Goal: Task Accomplishment & Management: Use online tool/utility

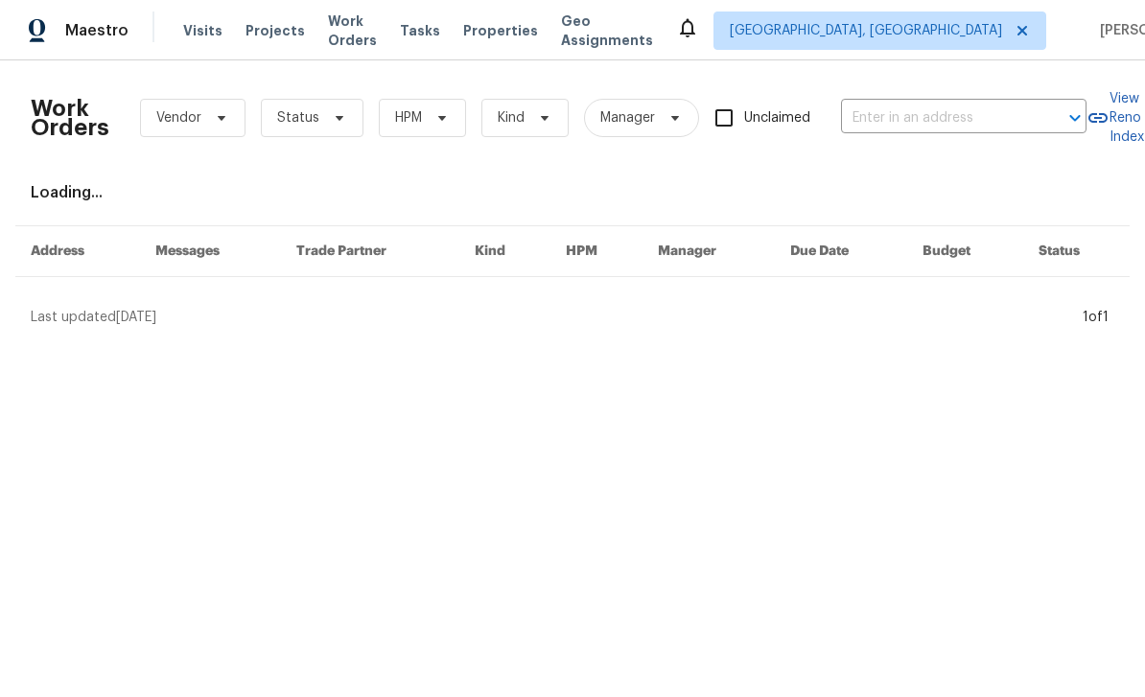
click at [898, 123] on input "text" at bounding box center [937, 119] width 192 height 30
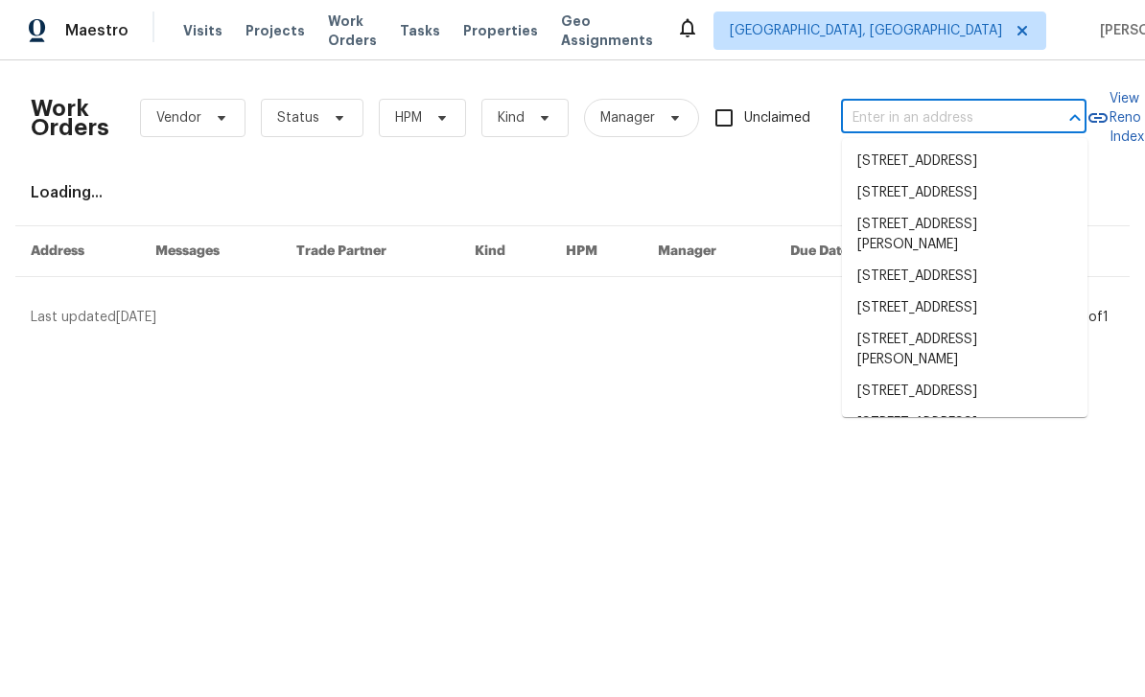
click at [924, 129] on input "text" at bounding box center [937, 119] width 192 height 30
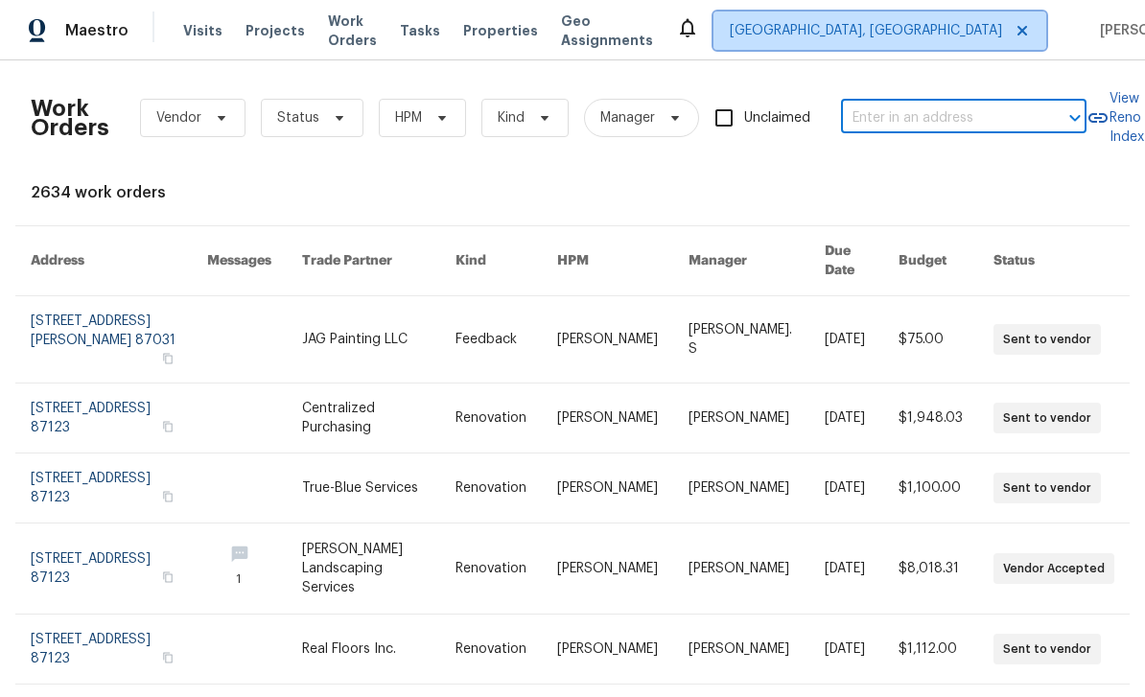
click at [874, 33] on span "[GEOGRAPHIC_DATA], [GEOGRAPHIC_DATA]" at bounding box center [866, 30] width 272 height 19
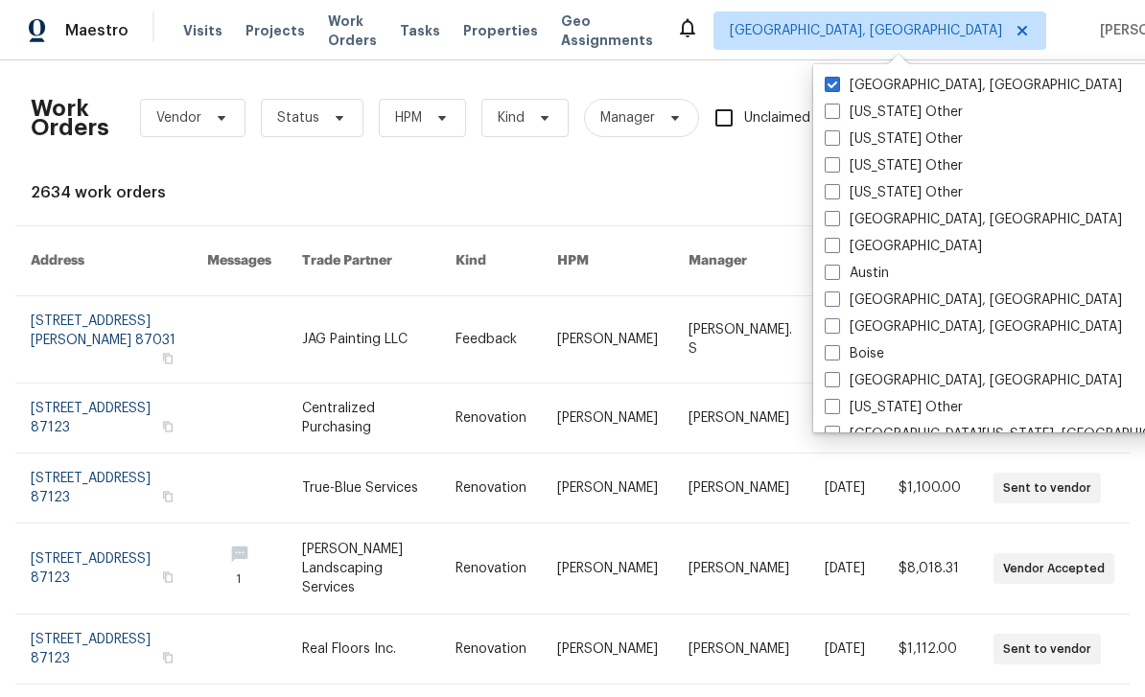
click at [841, 247] on label "Atlanta" at bounding box center [903, 246] width 157 height 19
click at [837, 247] on input "Atlanta" at bounding box center [831, 243] width 12 height 12
checkbox input "true"
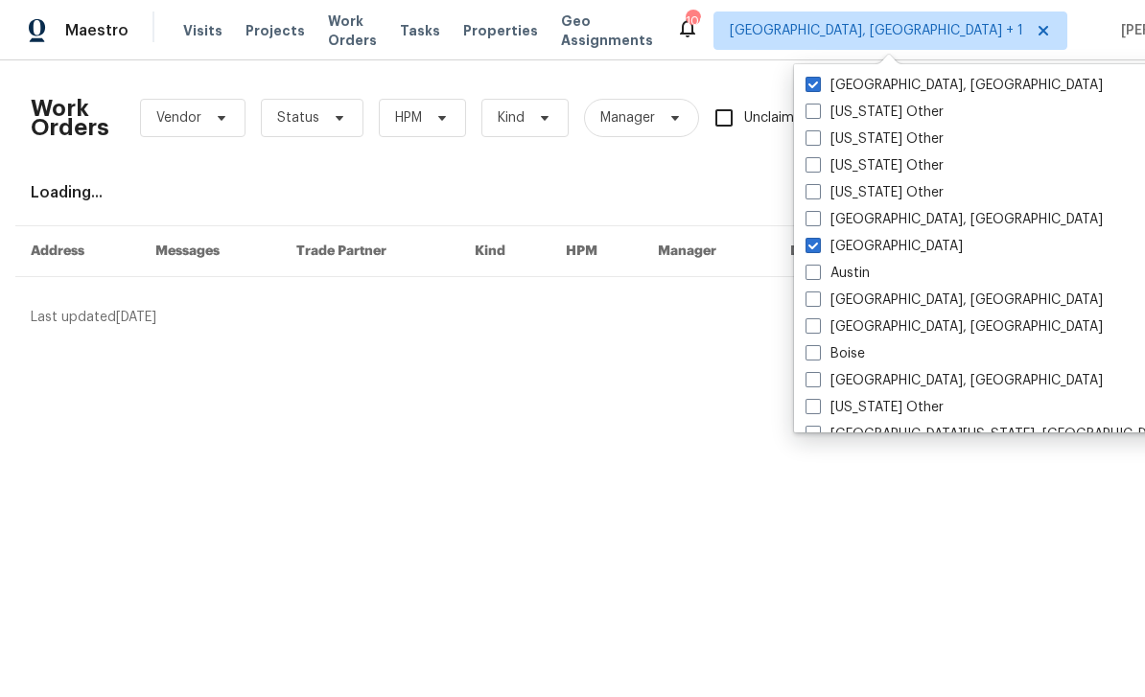
click at [861, 87] on label "[GEOGRAPHIC_DATA], [GEOGRAPHIC_DATA]" at bounding box center [954, 85] width 297 height 19
click at [818, 87] on input "[GEOGRAPHIC_DATA], [GEOGRAPHIC_DATA]" at bounding box center [812, 82] width 12 height 12
checkbox input "false"
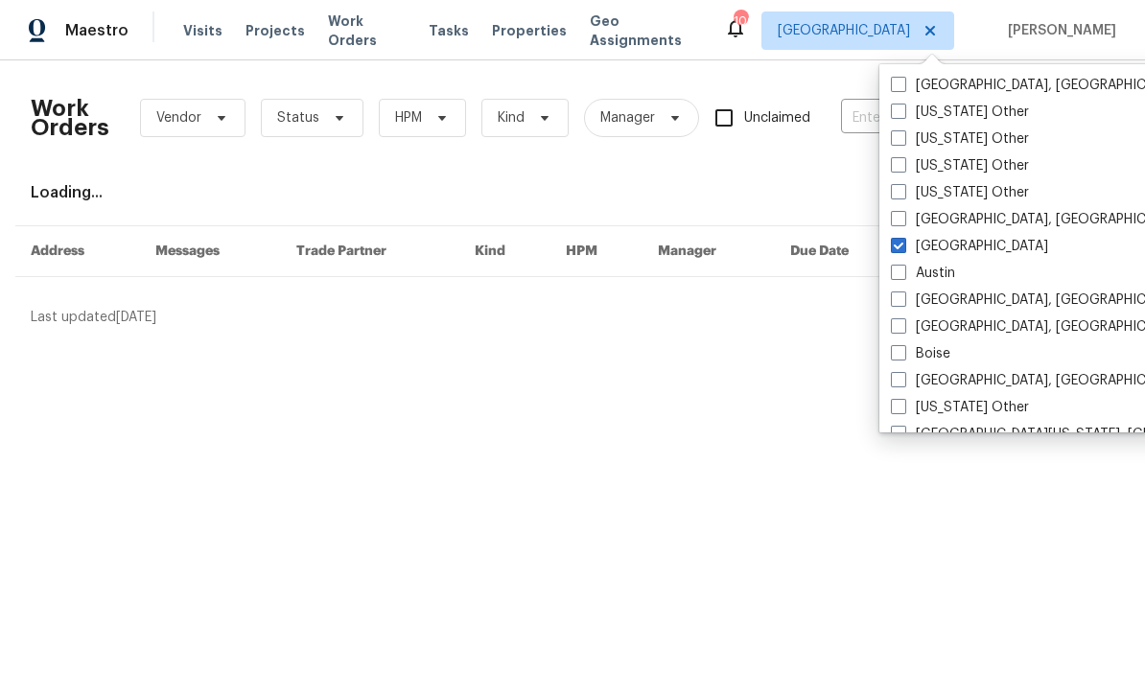
click at [782, 193] on div "Loading..." at bounding box center [573, 192] width 1084 height 19
click at [886, 113] on input "text" at bounding box center [937, 119] width 192 height 30
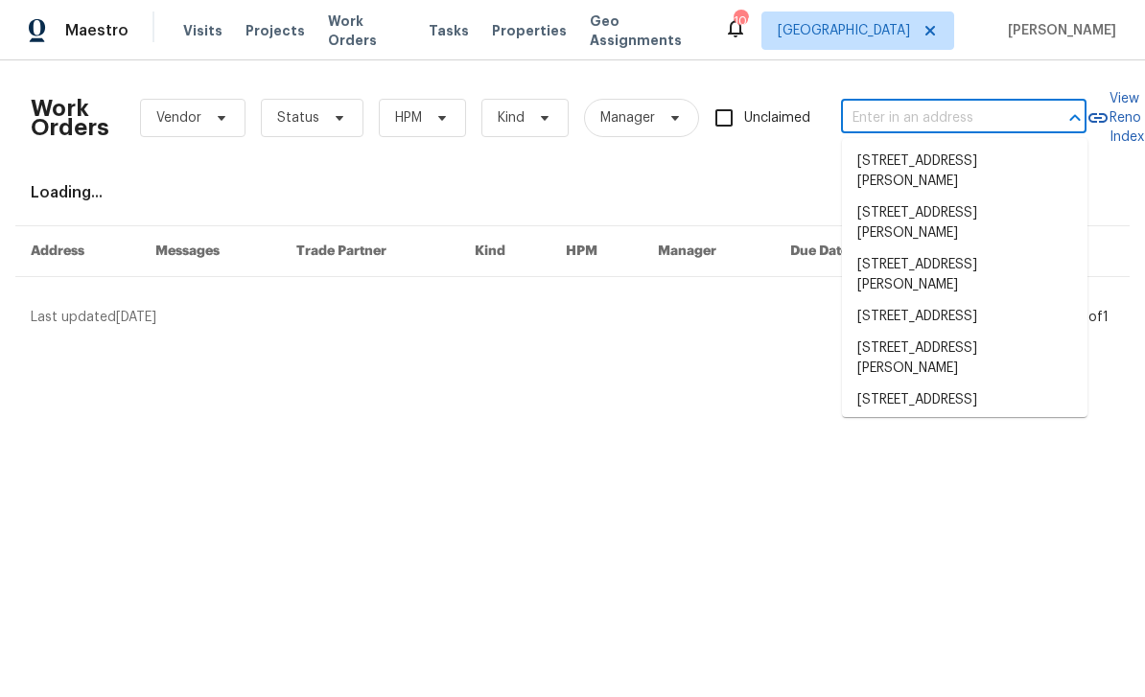
click at [904, 123] on input "text" at bounding box center [937, 119] width 192 height 30
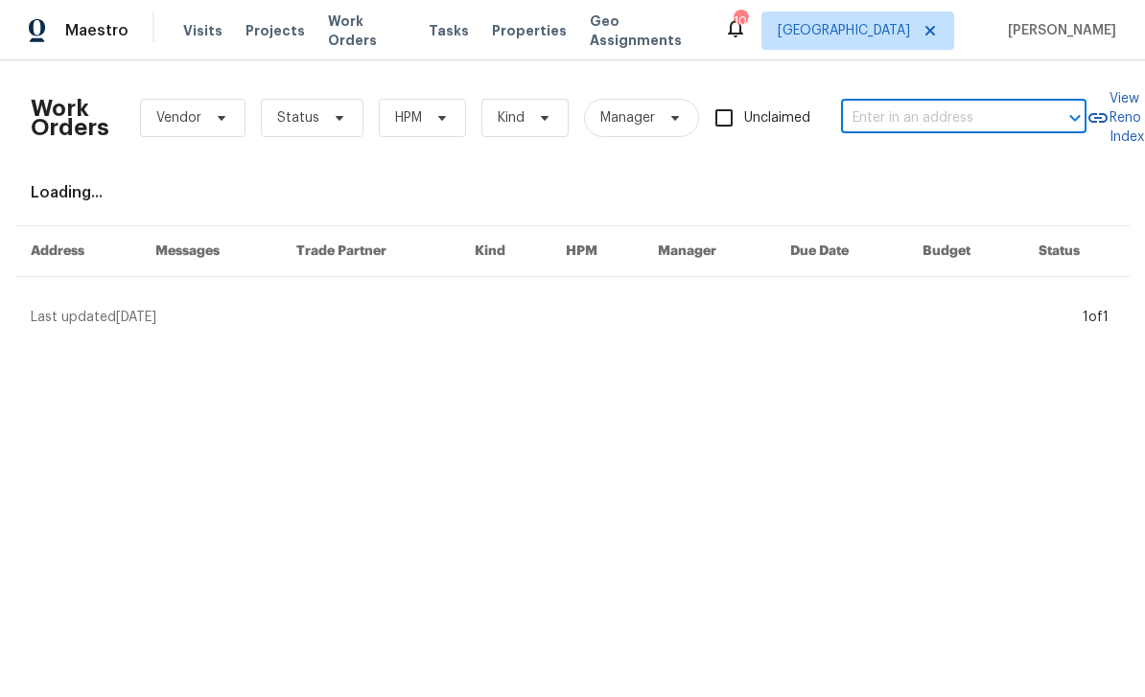
paste input "233 Banberry Dr SE, Atlanta, GA 30315"
type input "233 Banberry Dr SE, Atlanta, GA 30315"
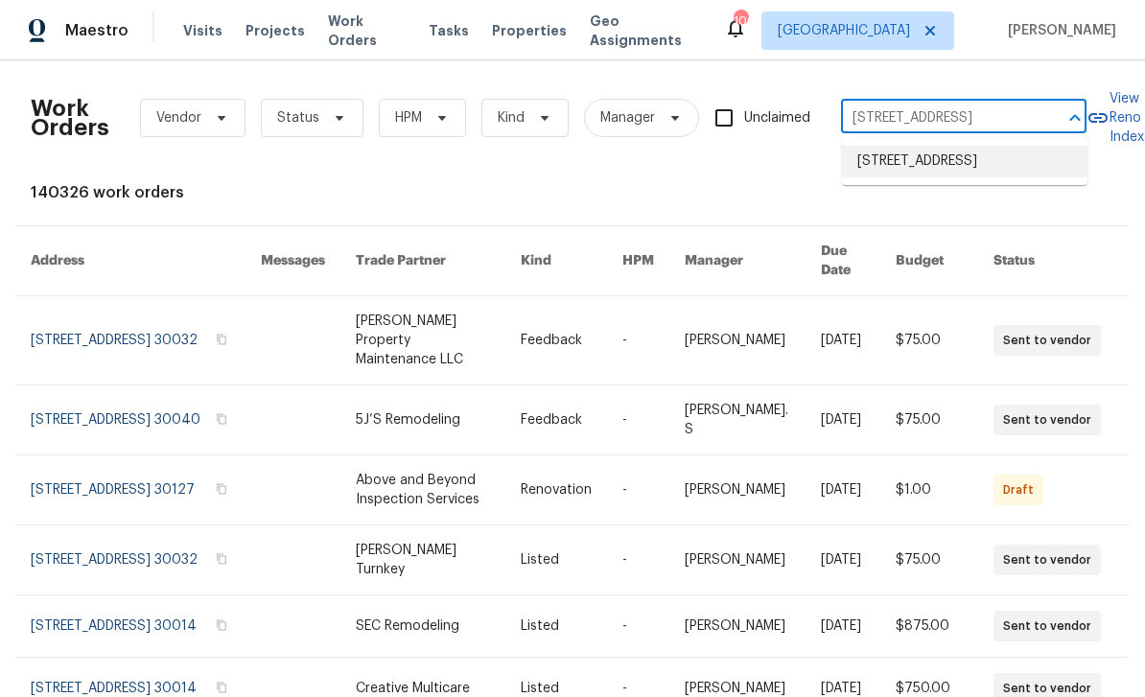
click at [997, 171] on li "233 Banberry Dr SE, Atlanta, GA 30315" at bounding box center [965, 162] width 246 height 32
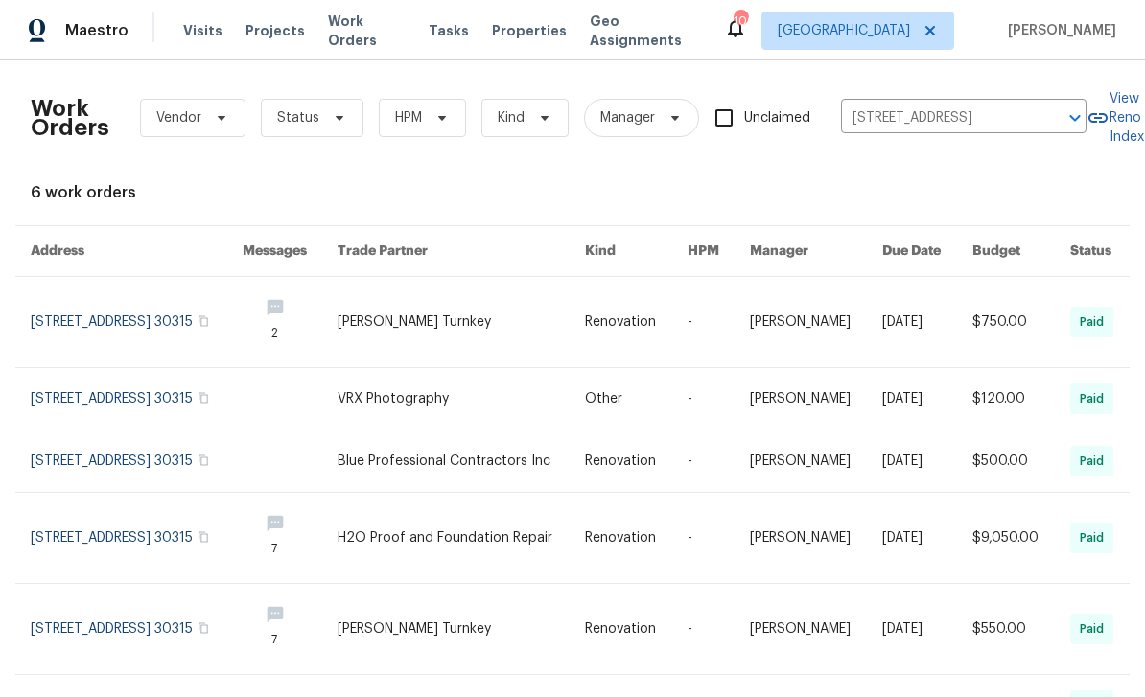
click at [82, 329] on link at bounding box center [137, 322] width 212 height 90
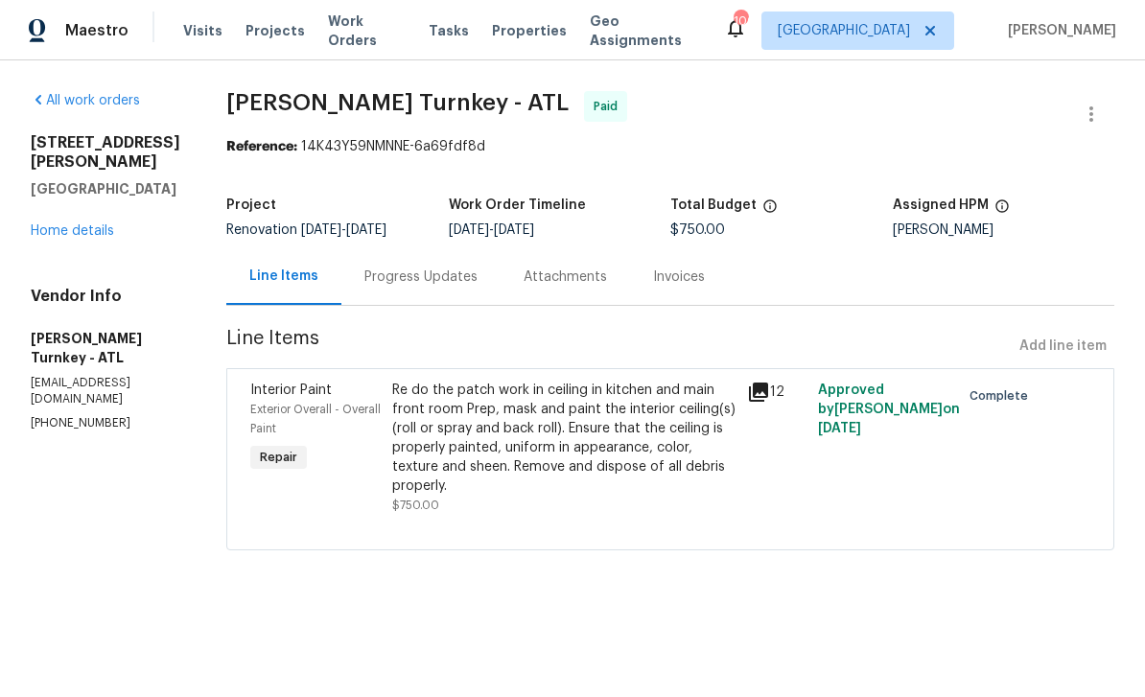
click at [60, 236] on link "Home details" at bounding box center [72, 230] width 83 height 13
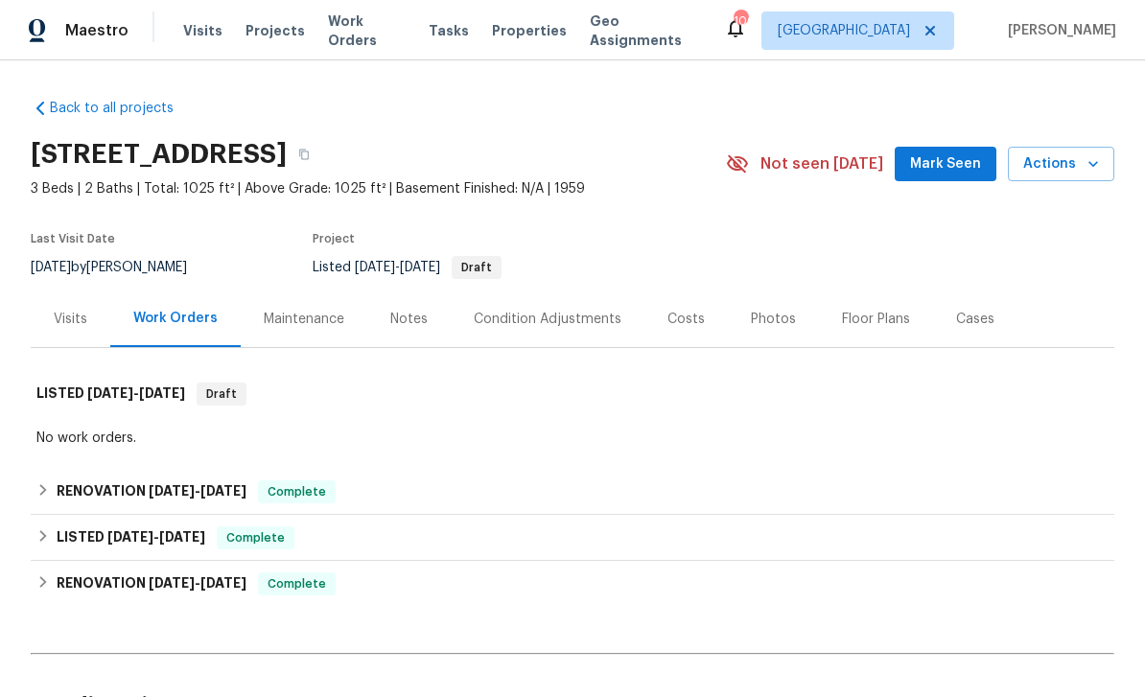
click at [768, 332] on div "Photos" at bounding box center [773, 319] width 91 height 57
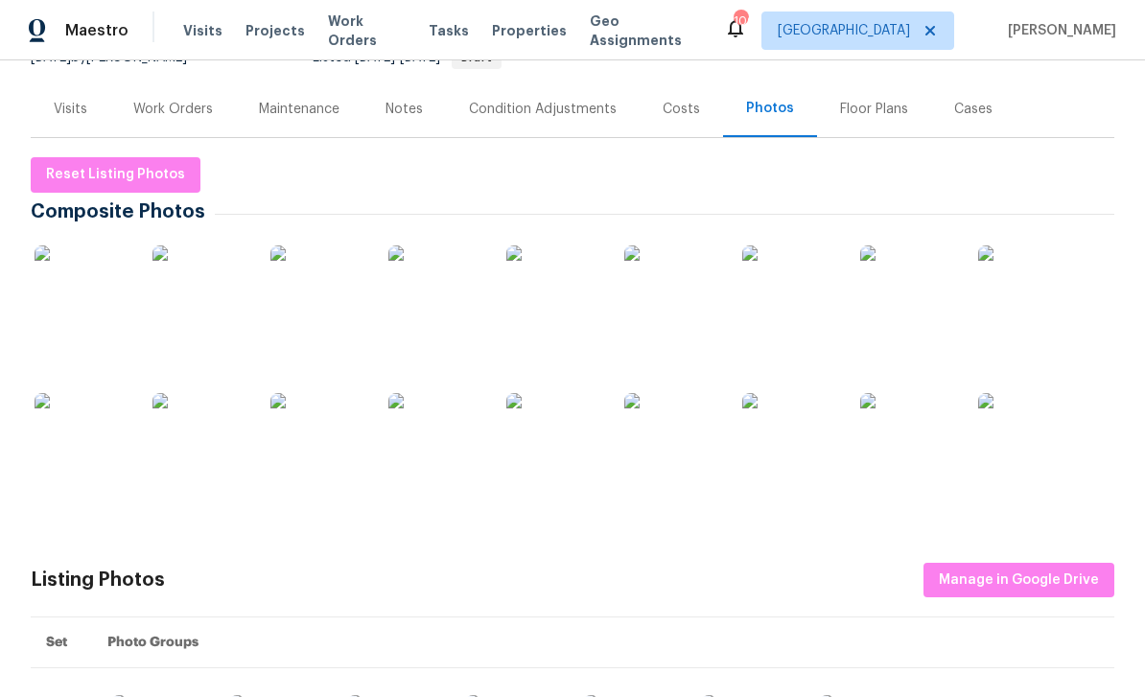
scroll to position [252, 0]
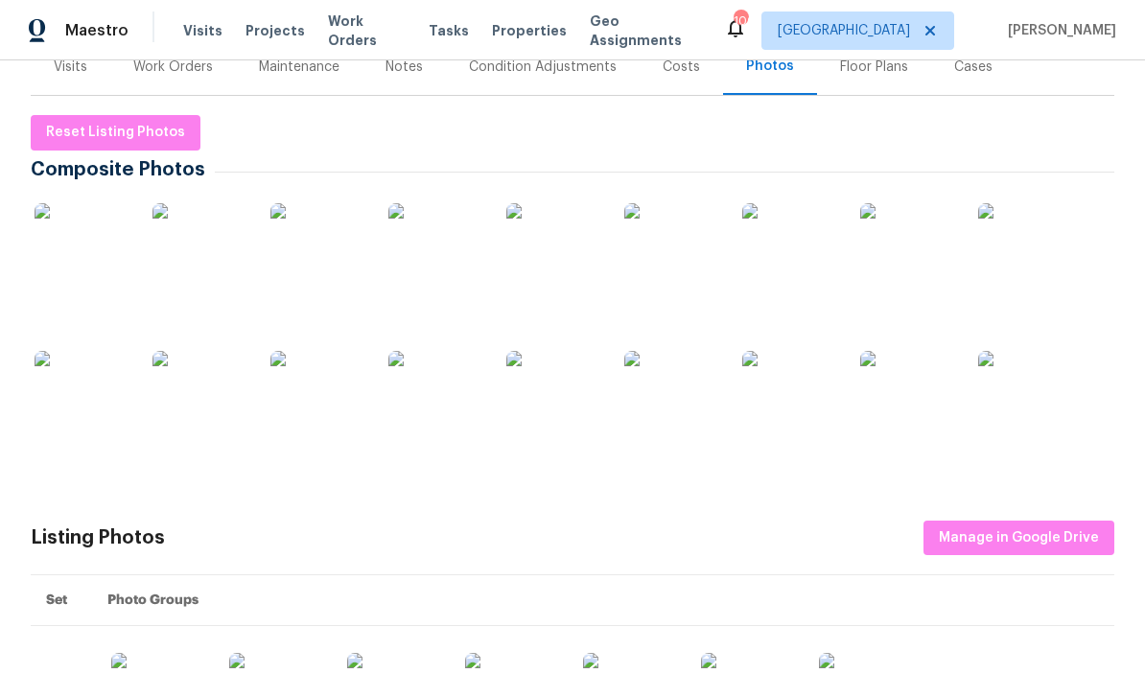
click at [1036, 383] on img at bounding box center [1026, 399] width 96 height 96
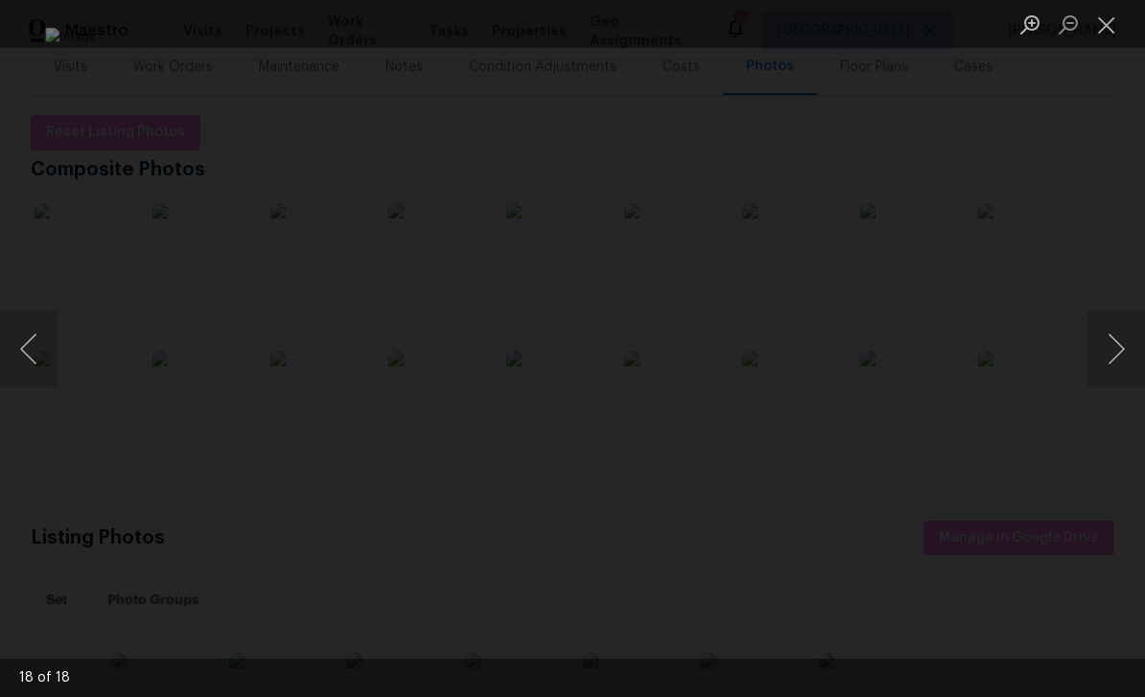
click at [1115, 350] on button "Next image" at bounding box center [1117, 349] width 58 height 77
click at [1120, 348] on button "Next image" at bounding box center [1117, 349] width 58 height 77
click at [1123, 348] on button "Next image" at bounding box center [1117, 349] width 58 height 77
click at [1123, 347] on button "Next image" at bounding box center [1117, 349] width 58 height 77
click at [1135, 347] on button "Next image" at bounding box center [1117, 349] width 58 height 77
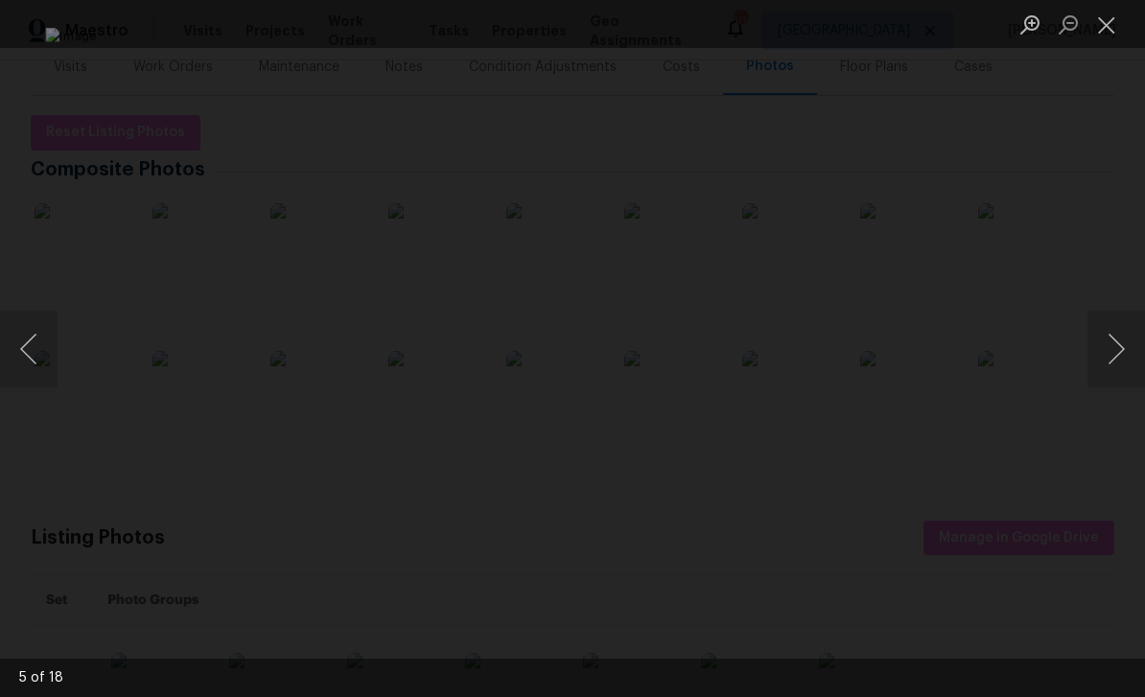
click at [1131, 347] on button "Next image" at bounding box center [1117, 349] width 58 height 77
click at [1120, 349] on button "Next image" at bounding box center [1117, 349] width 58 height 77
click at [1121, 351] on button "Next image" at bounding box center [1117, 349] width 58 height 77
click at [1123, 349] on button "Next image" at bounding box center [1117, 349] width 58 height 77
click at [1122, 348] on button "Next image" at bounding box center [1117, 349] width 58 height 77
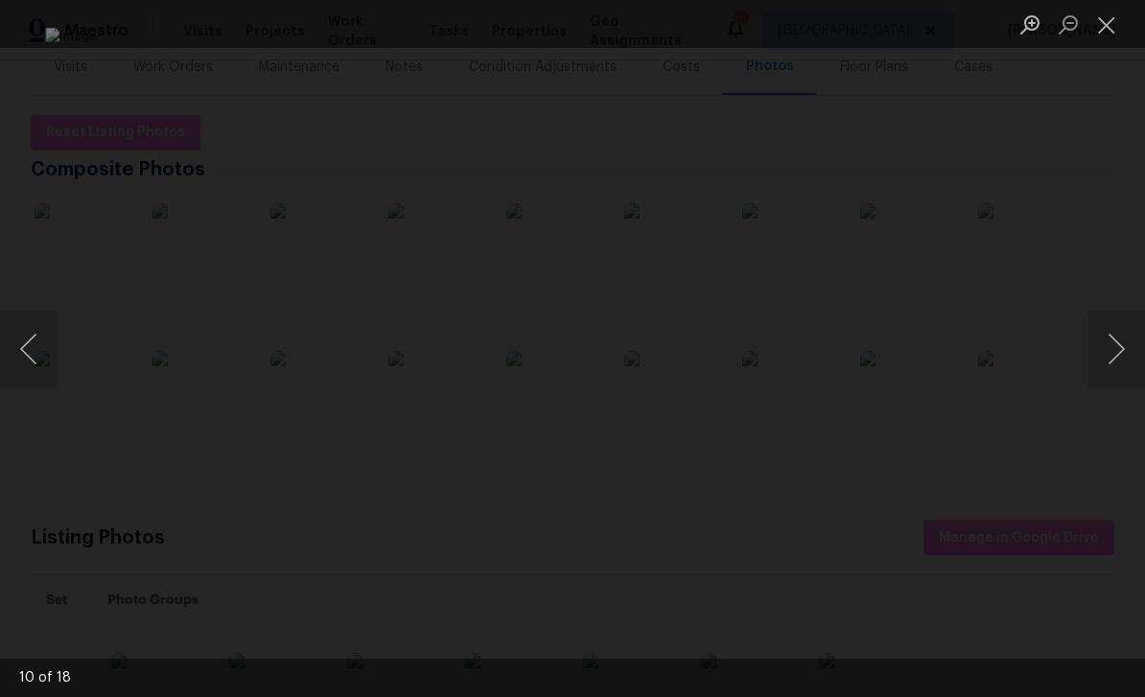
click at [1123, 345] on button "Next image" at bounding box center [1117, 349] width 58 height 77
click at [1125, 346] on button "Next image" at bounding box center [1117, 349] width 58 height 77
click at [37, 344] on button "Previous image" at bounding box center [29, 349] width 58 height 77
click at [1125, 354] on button "Next image" at bounding box center [1117, 349] width 58 height 77
click at [1126, 355] on button "Next image" at bounding box center [1117, 349] width 58 height 77
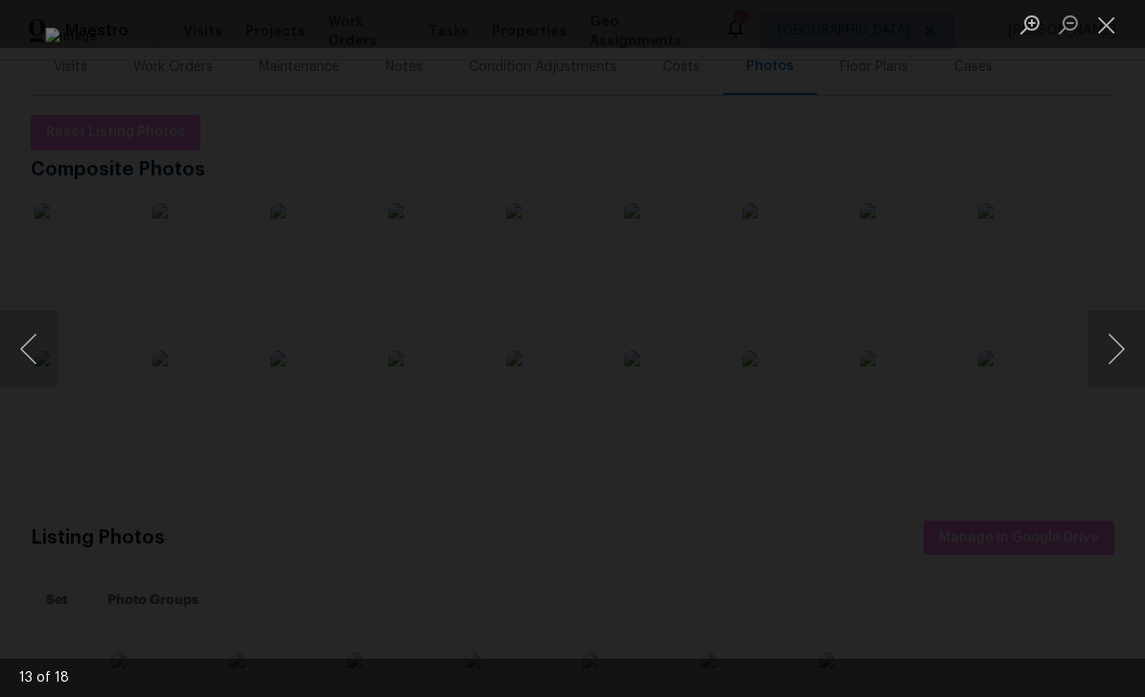
click at [1123, 355] on button "Next image" at bounding box center [1117, 349] width 58 height 77
click at [1112, 26] on button "Close lightbox" at bounding box center [1107, 25] width 38 height 34
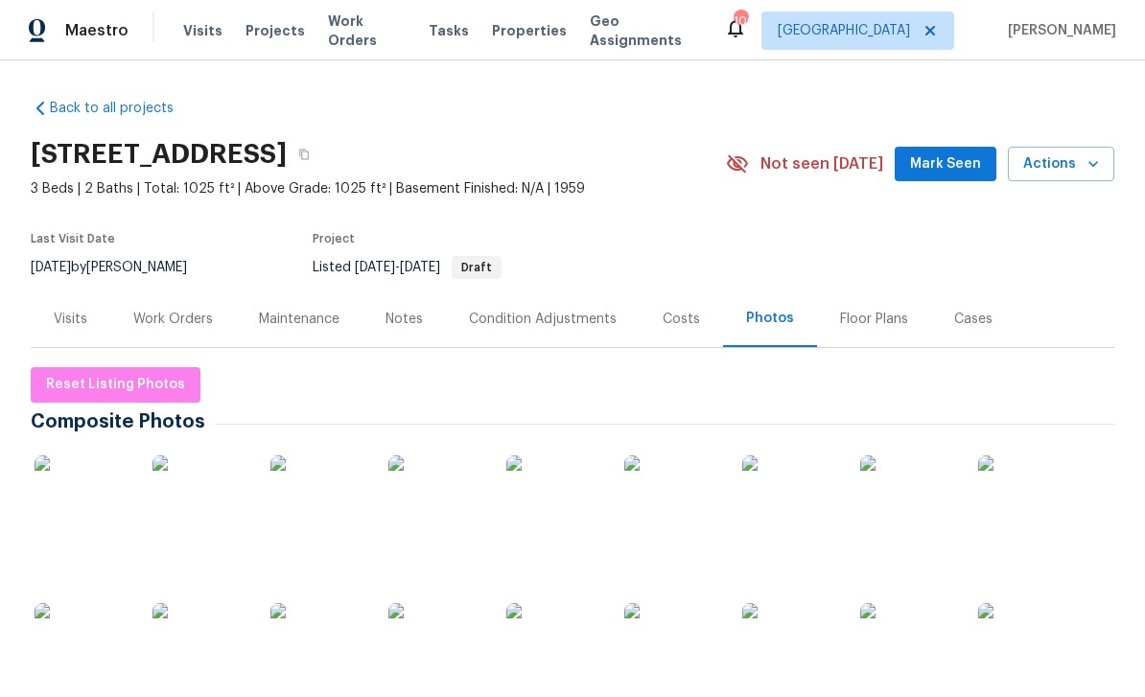
scroll to position [0, 0]
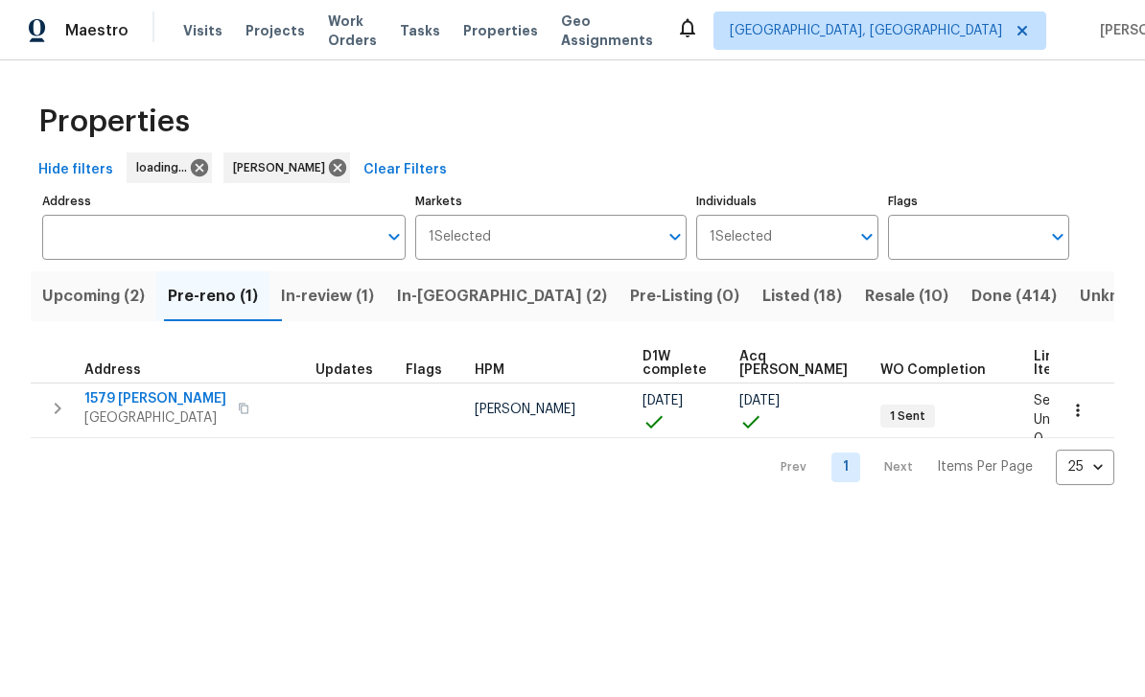
click at [122, 404] on span "1579 [PERSON_NAME]" at bounding box center [155, 398] width 142 height 19
click at [362, 303] on span "In-review (1)" at bounding box center [327, 296] width 93 height 27
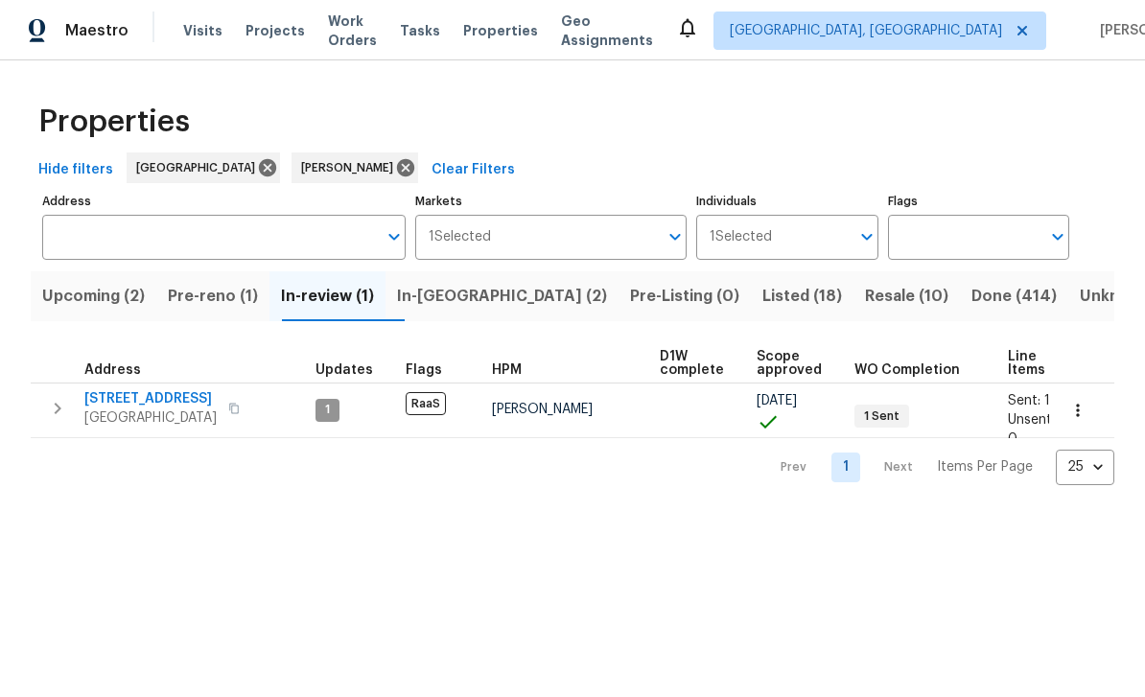
click at [466, 301] on span "In-[GEOGRAPHIC_DATA] (2)" at bounding box center [502, 296] width 210 height 27
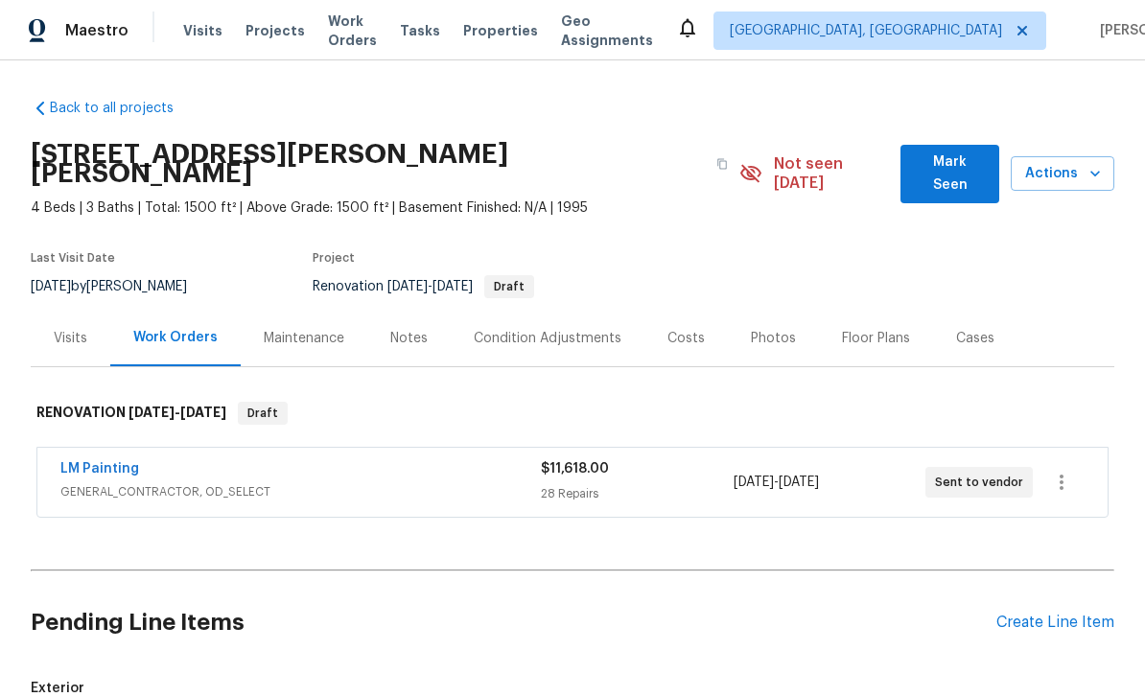
click at [400, 329] on div "Notes" at bounding box center [408, 338] width 37 height 19
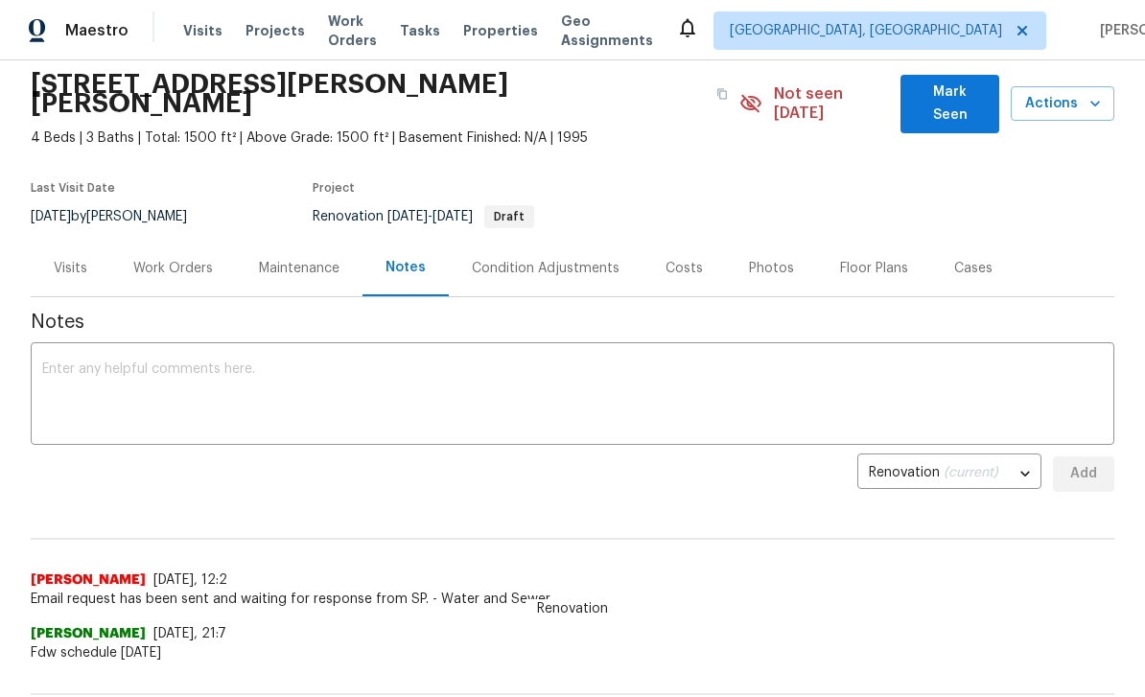
scroll to position [70, 0]
click at [811, 366] on textarea at bounding box center [572, 396] width 1061 height 67
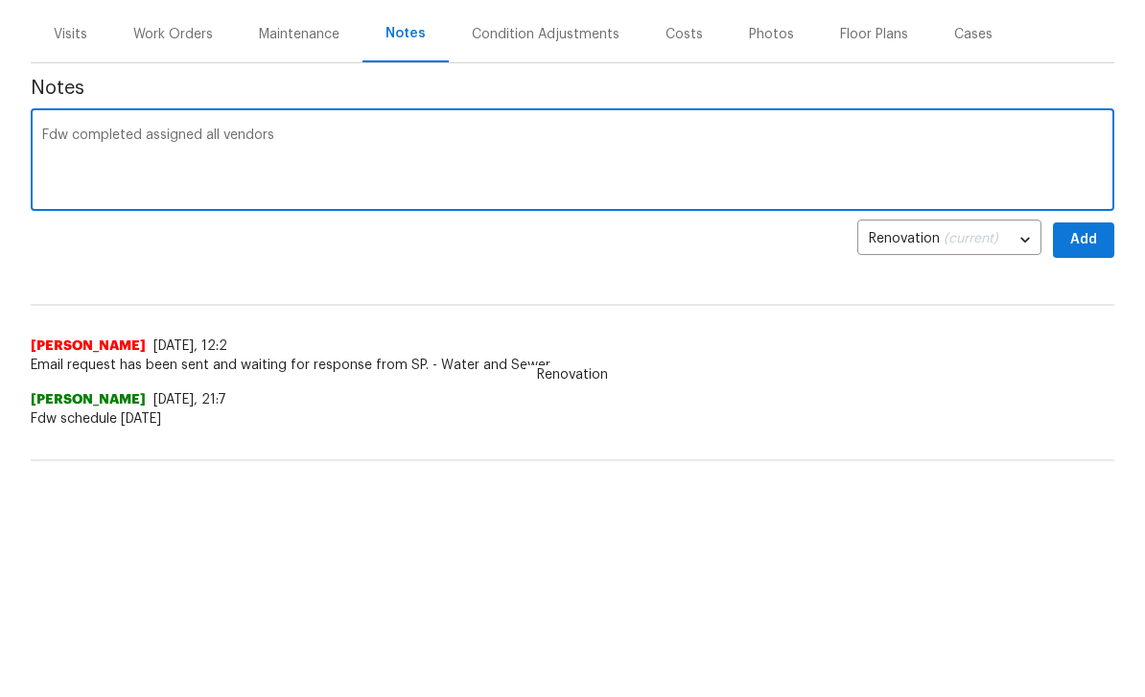
type textarea "Fdw completed assigned all vendors"
click at [1078, 462] on span "Add" at bounding box center [1083, 474] width 31 height 24
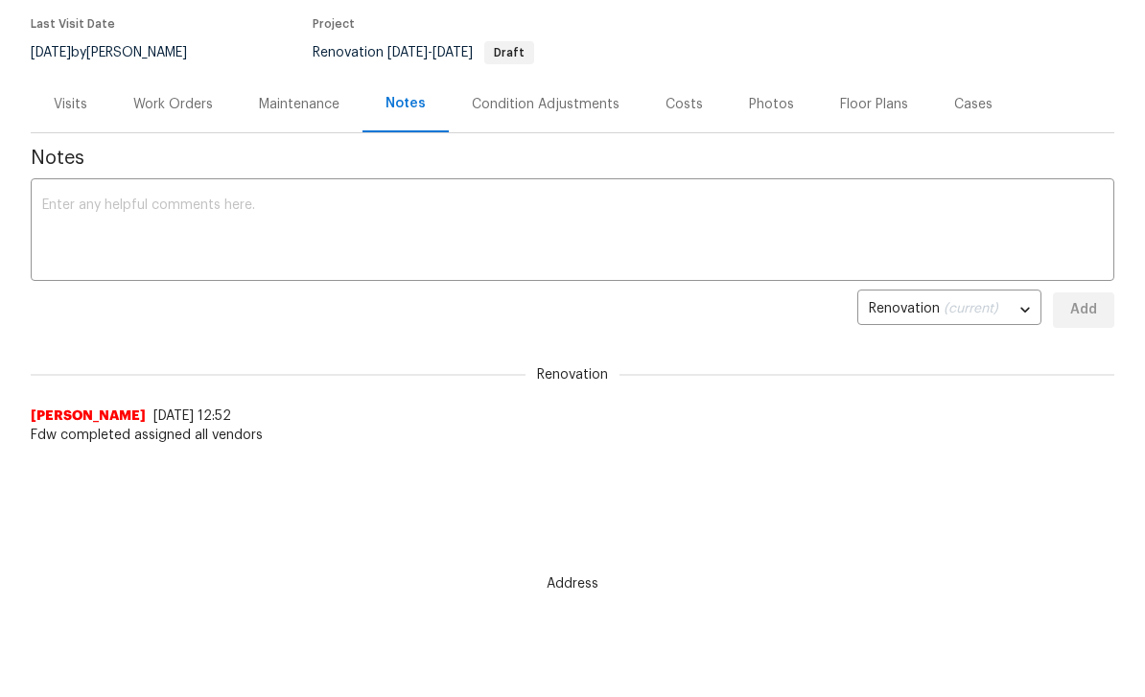
scroll to position [0, 0]
click at [170, 95] on div "Work Orders" at bounding box center [173, 104] width 80 height 19
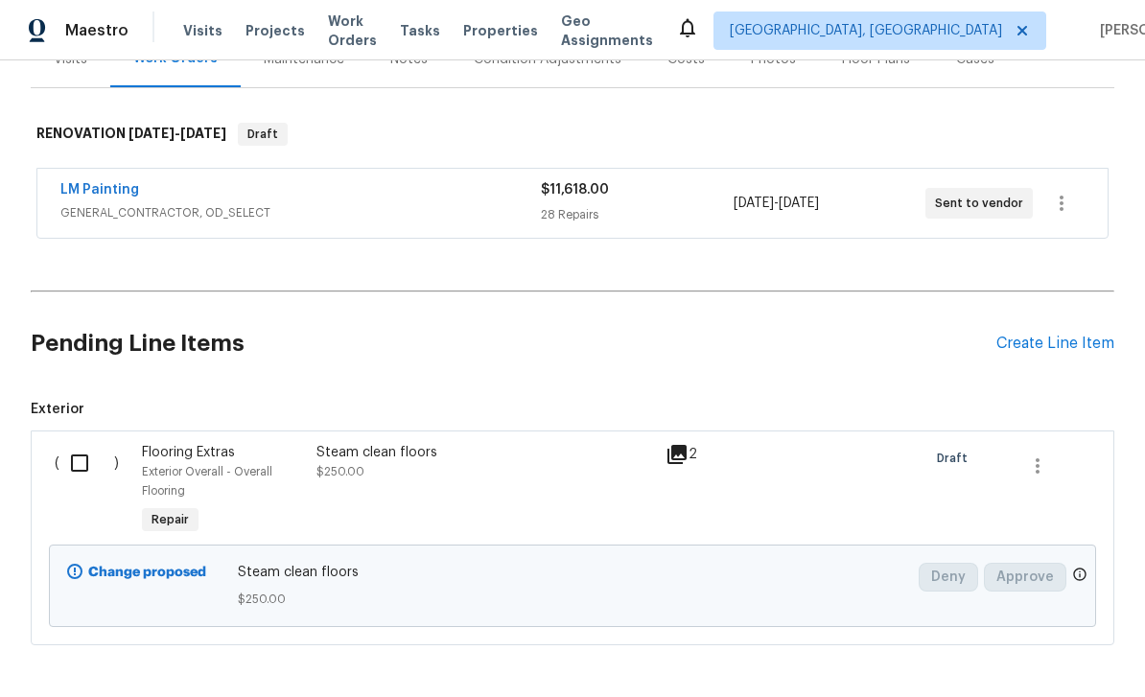
scroll to position [278, 0]
click at [75, 444] on input "checkbox" at bounding box center [86, 464] width 55 height 40
checkbox input "true"
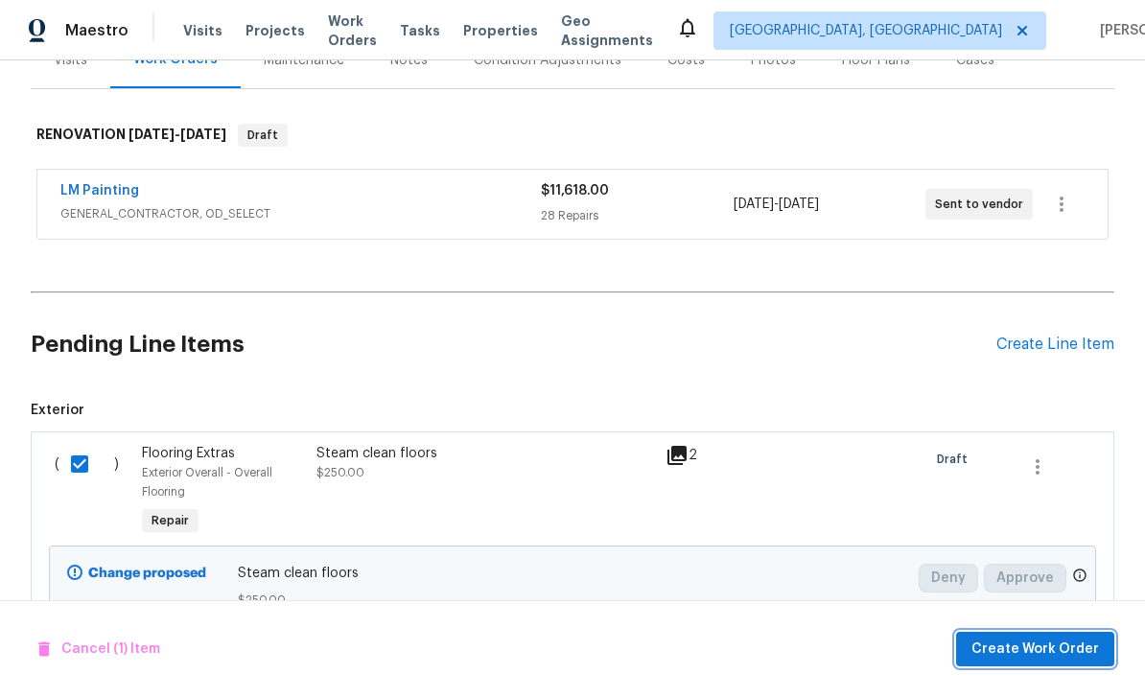
click at [1044, 647] on span "Create Work Order" at bounding box center [1036, 650] width 128 height 24
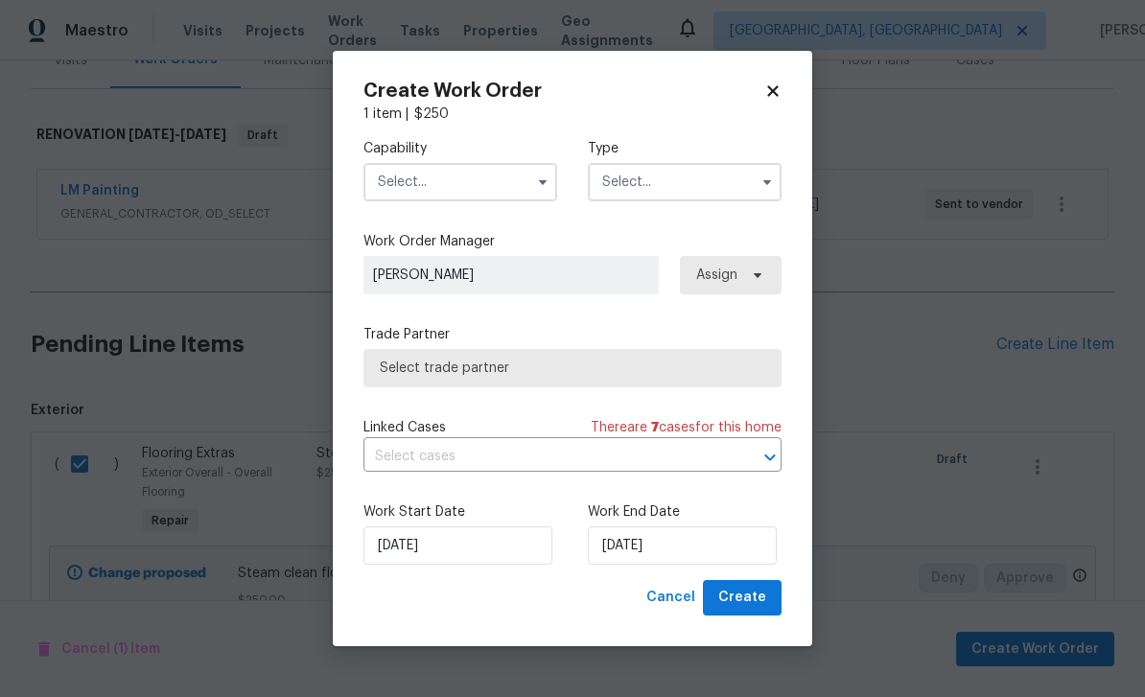
click at [476, 182] on input "text" at bounding box center [461, 182] width 194 height 38
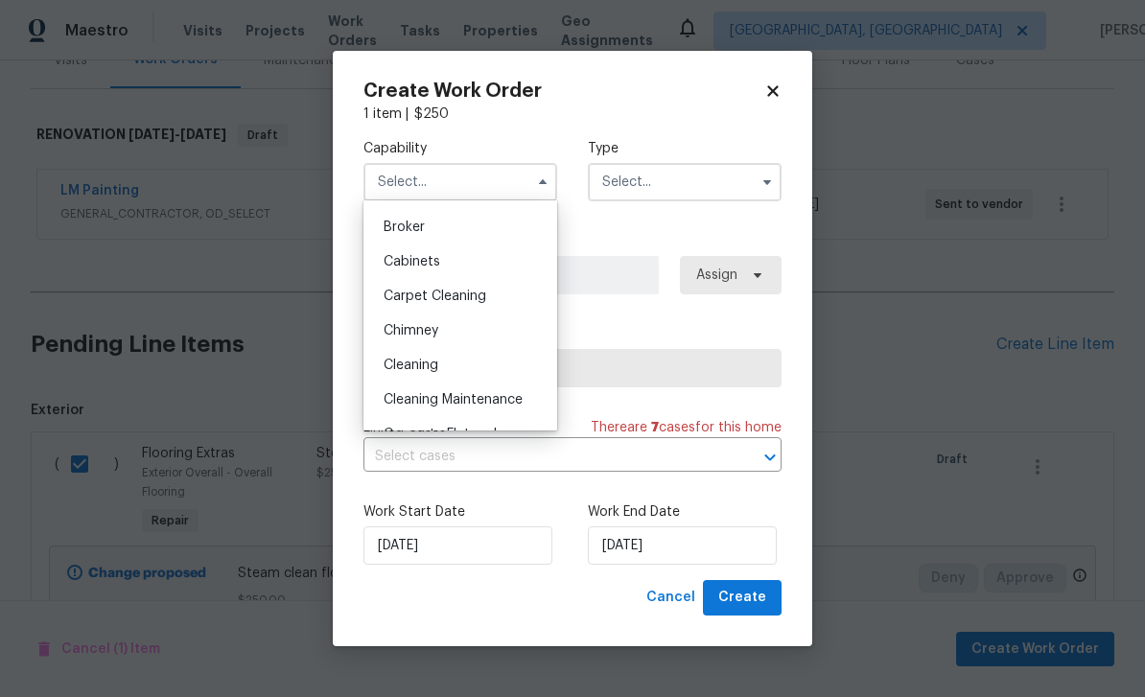
scroll to position [126, 0]
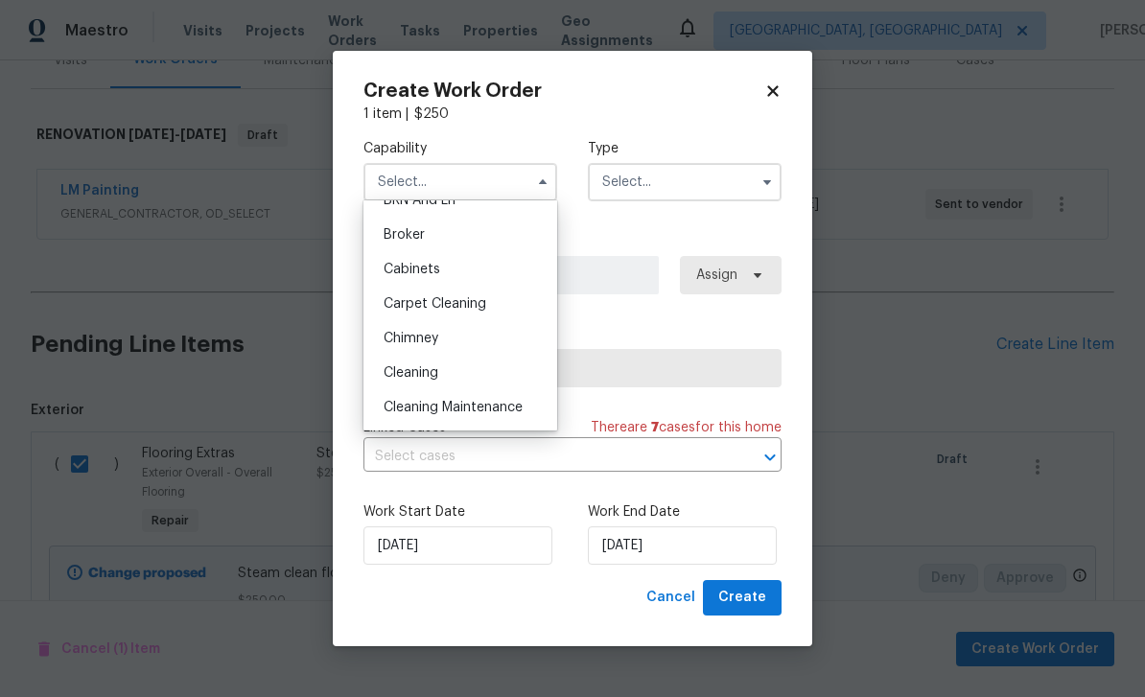
click at [495, 305] on div "Carpet Cleaning" at bounding box center [460, 304] width 184 height 35
type input "Carpet Cleaning"
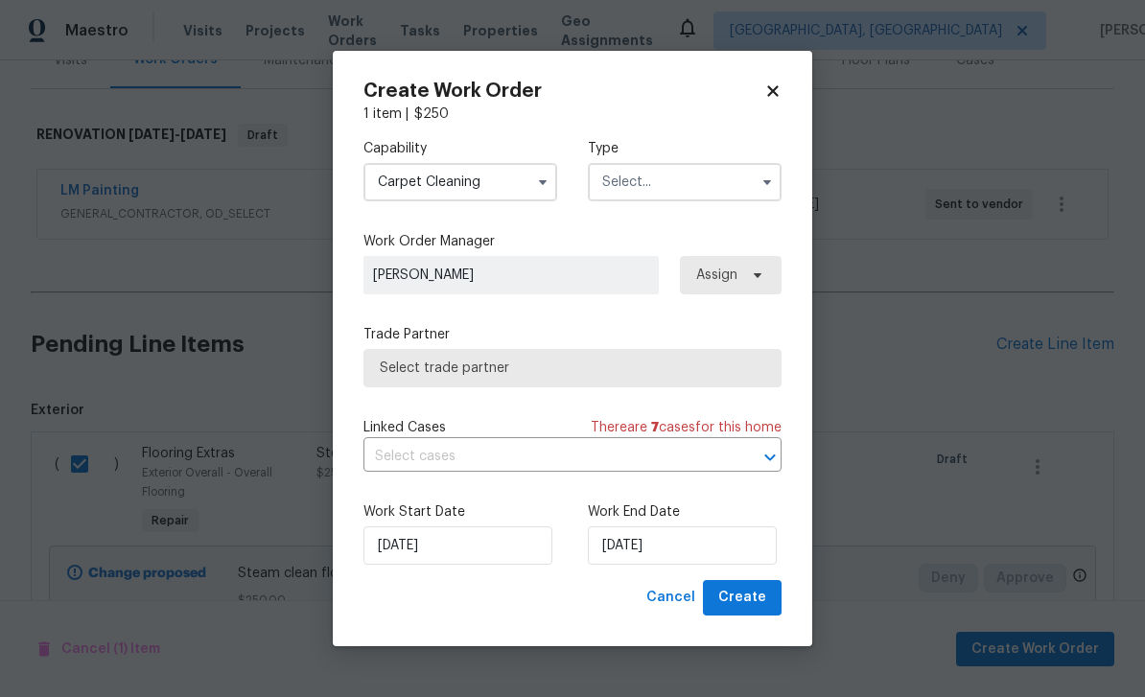
click at [700, 189] on input "text" at bounding box center [685, 182] width 194 height 38
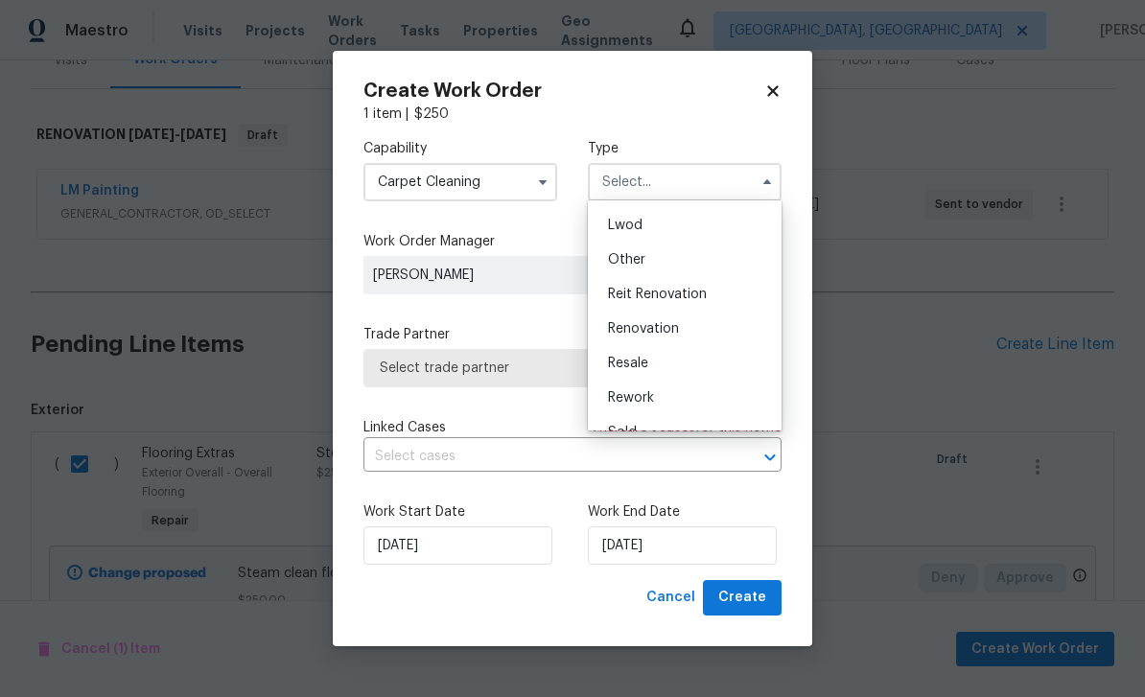
scroll to position [207, 0]
click at [688, 330] on div "Renovation" at bounding box center [685, 326] width 184 height 35
type input "Renovation"
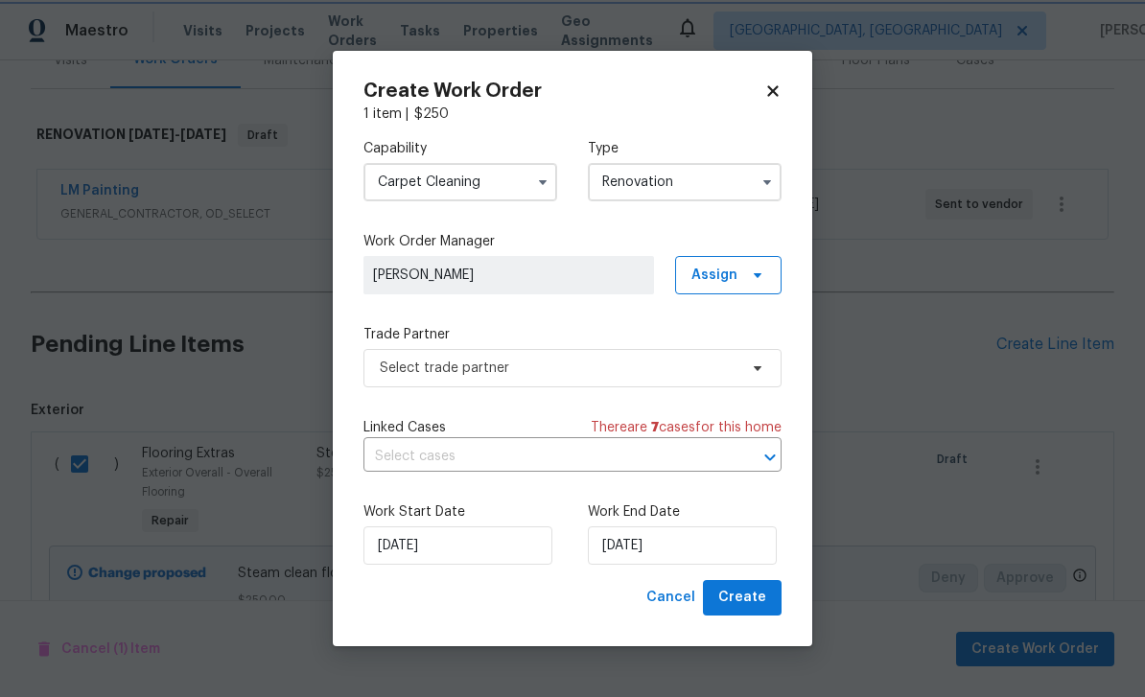
scroll to position [0, 0]
click at [682, 552] on input "9/30/2025" at bounding box center [682, 546] width 189 height 38
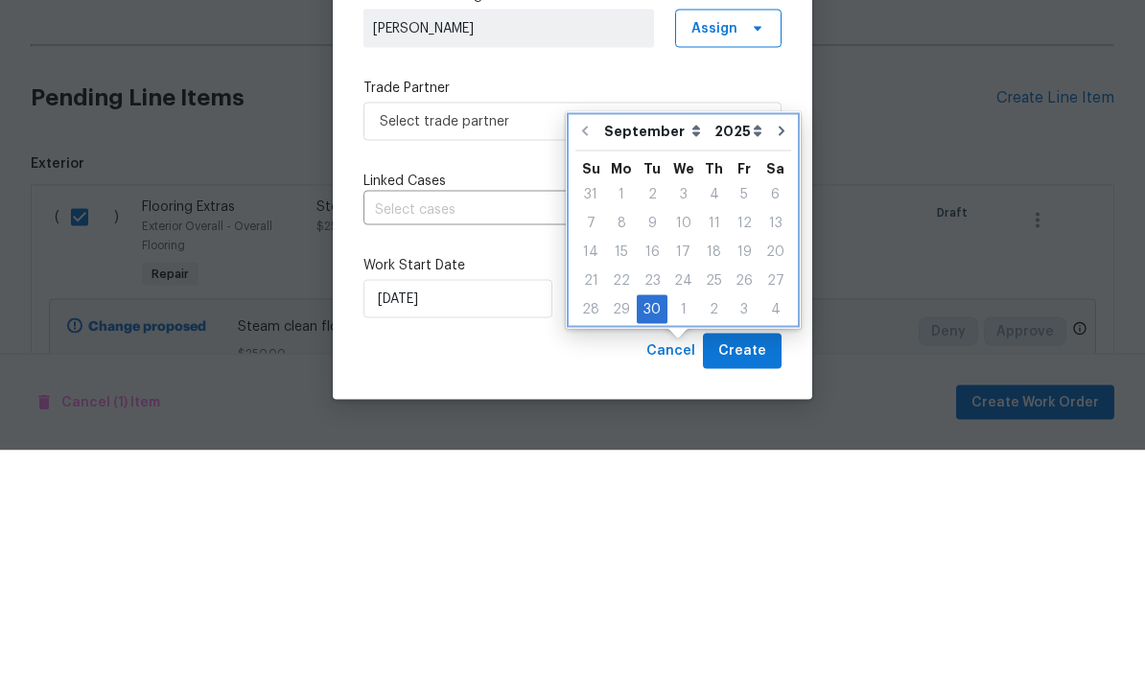
click at [780, 359] on button "Go to next month" at bounding box center [781, 378] width 29 height 38
type input "10/30/2025"
select select "9"
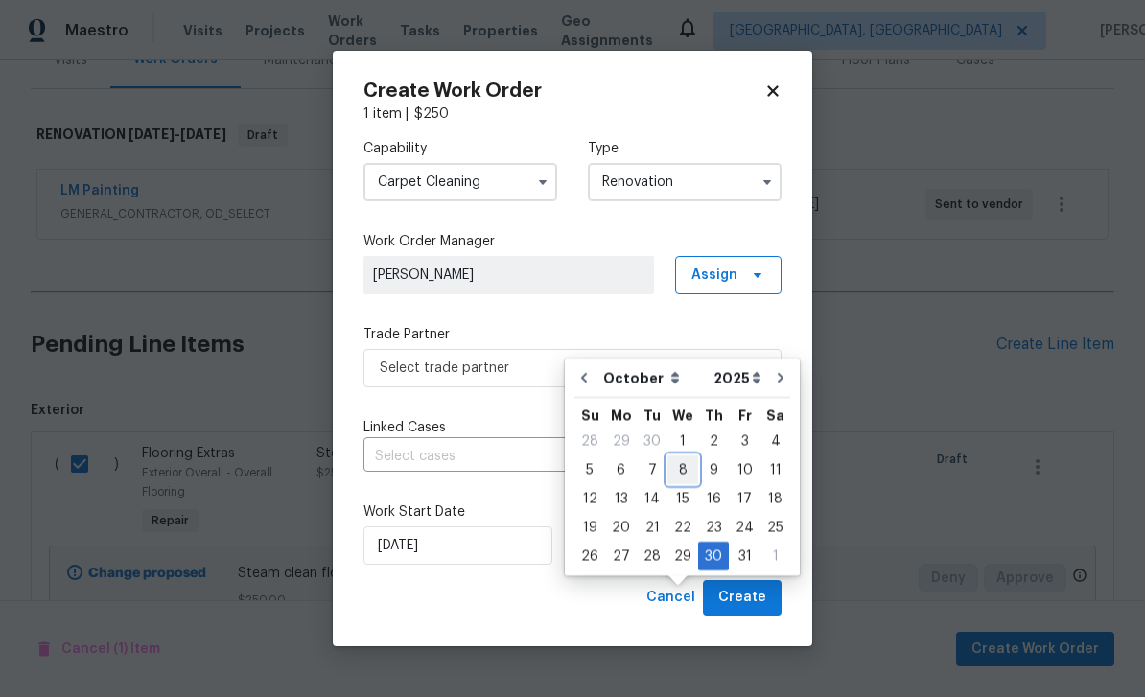
click at [679, 457] on div "8" at bounding box center [683, 470] width 31 height 27
type input "10/8/2025"
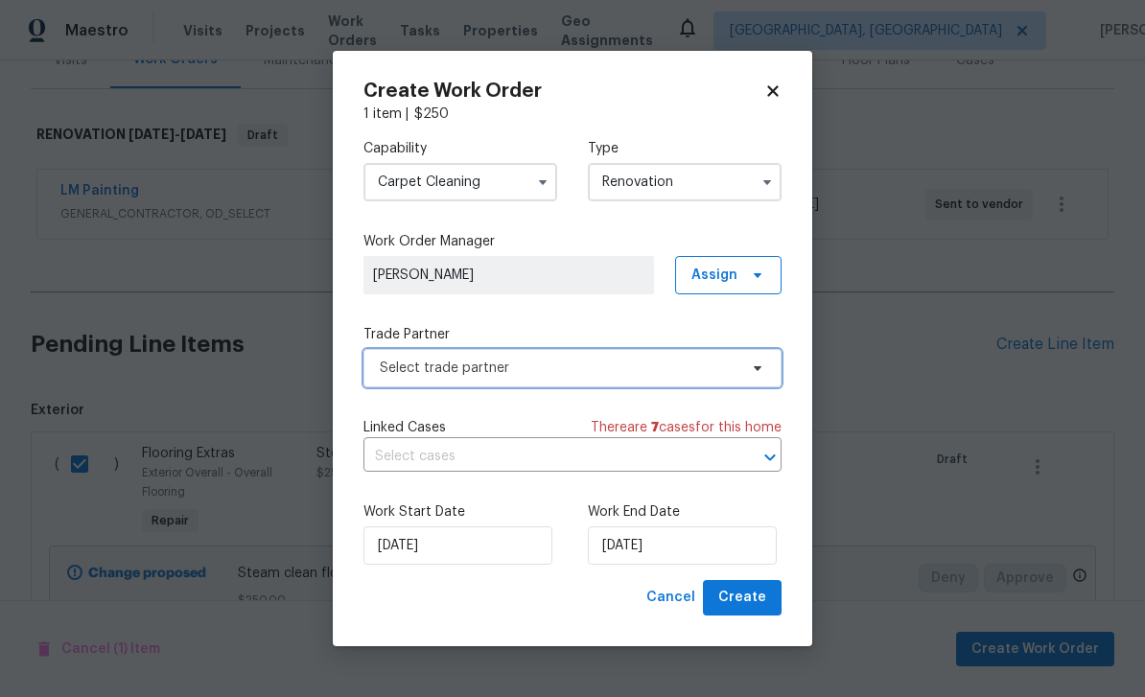
click at [696, 366] on span "Select trade partner" at bounding box center [559, 368] width 358 height 19
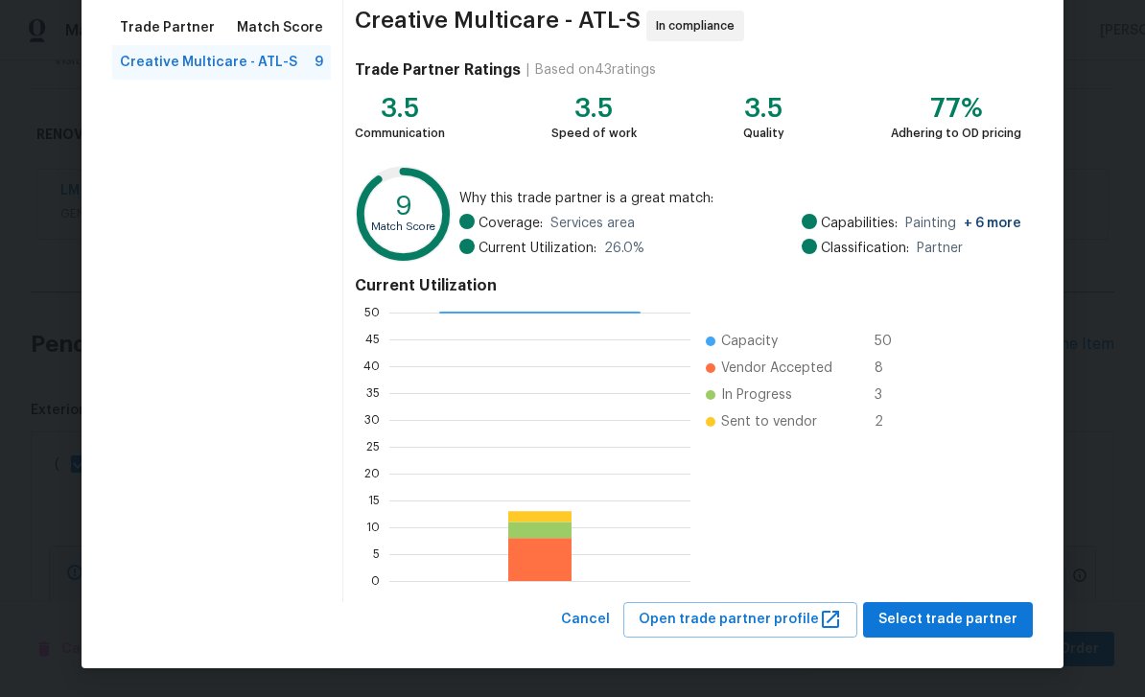
scroll to position [149, 0]
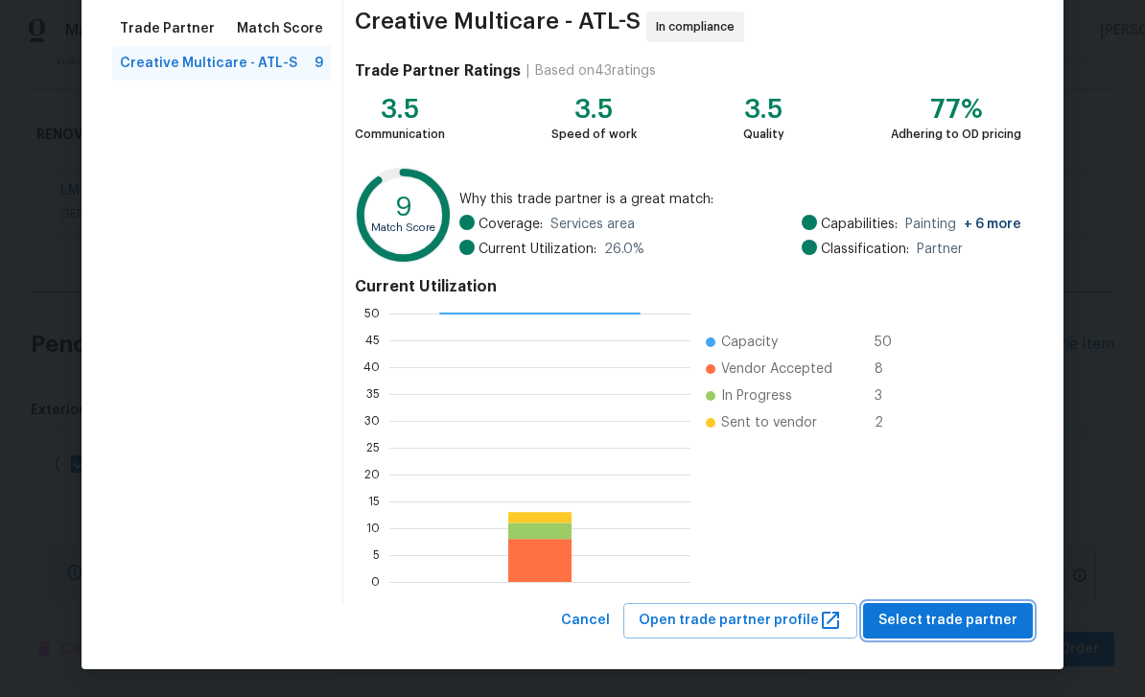
click at [996, 616] on span "Select trade partner" at bounding box center [948, 621] width 139 height 24
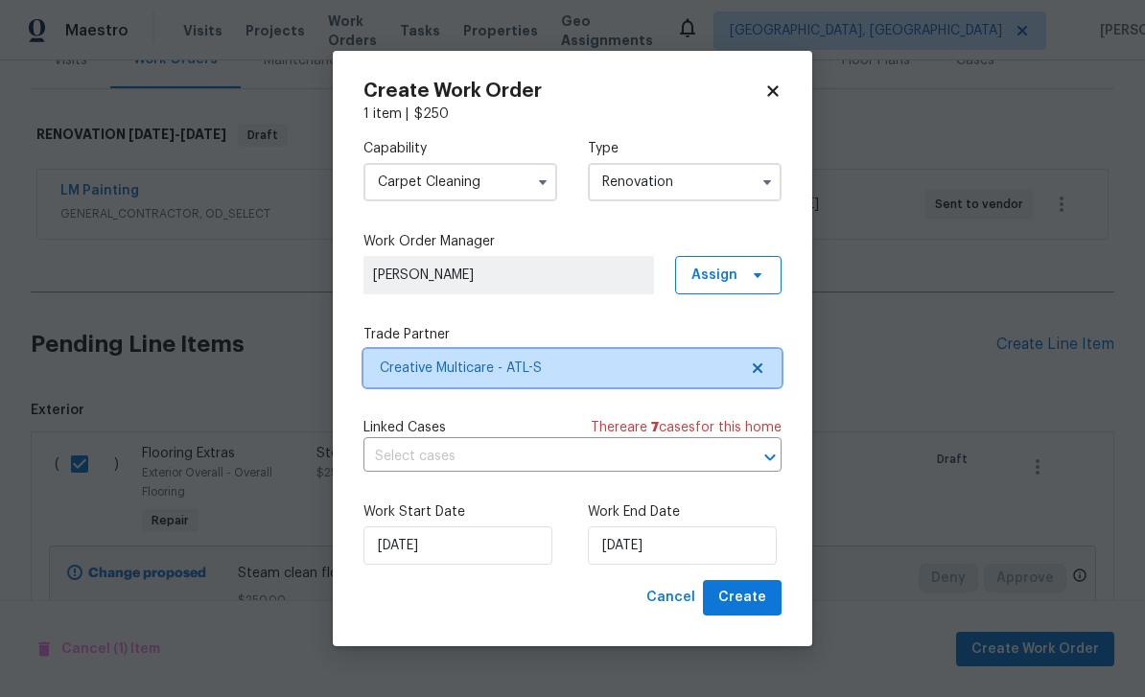
scroll to position [0, 0]
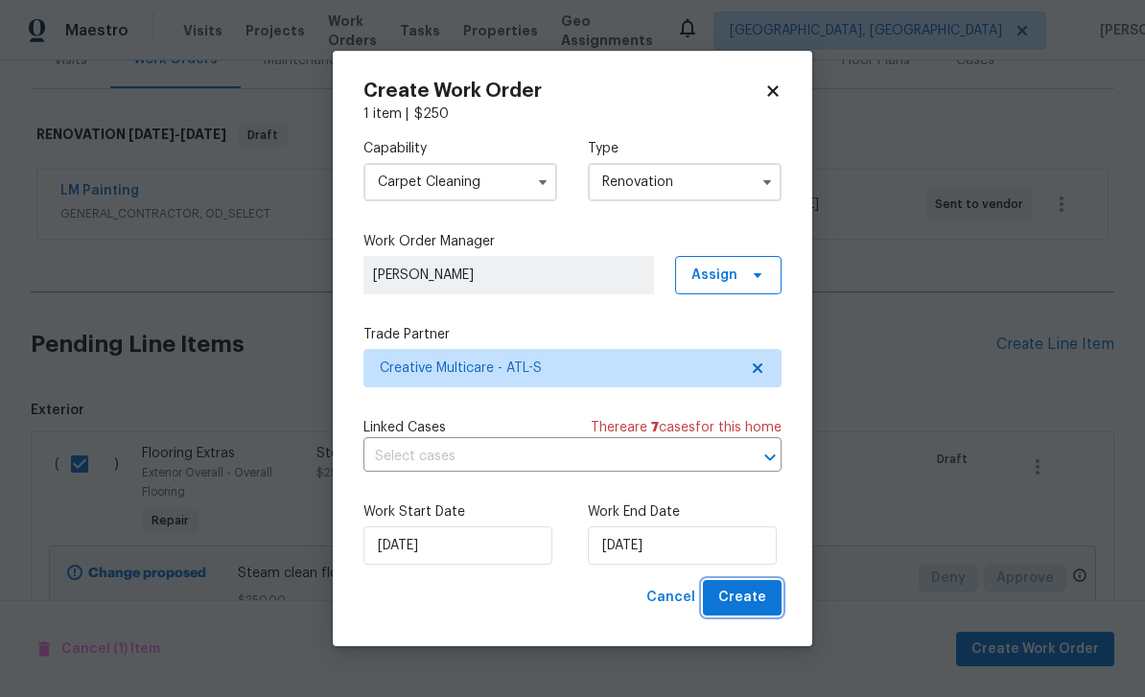
click at [759, 602] on span "Create" at bounding box center [742, 598] width 48 height 24
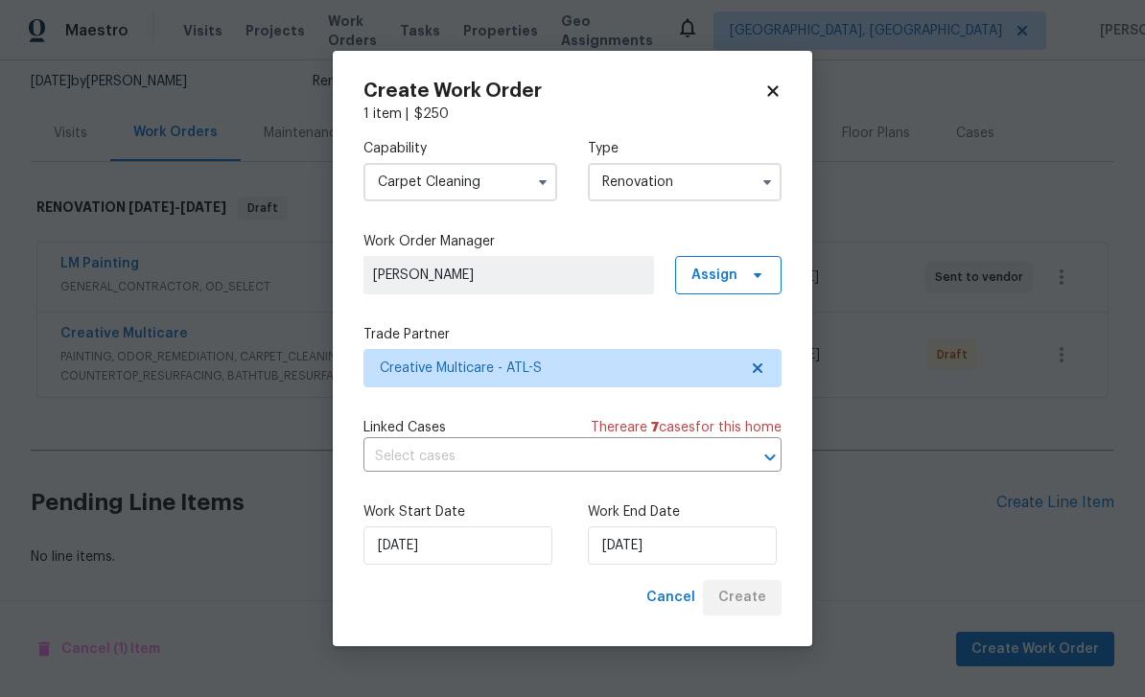
scroll to position [124, 0]
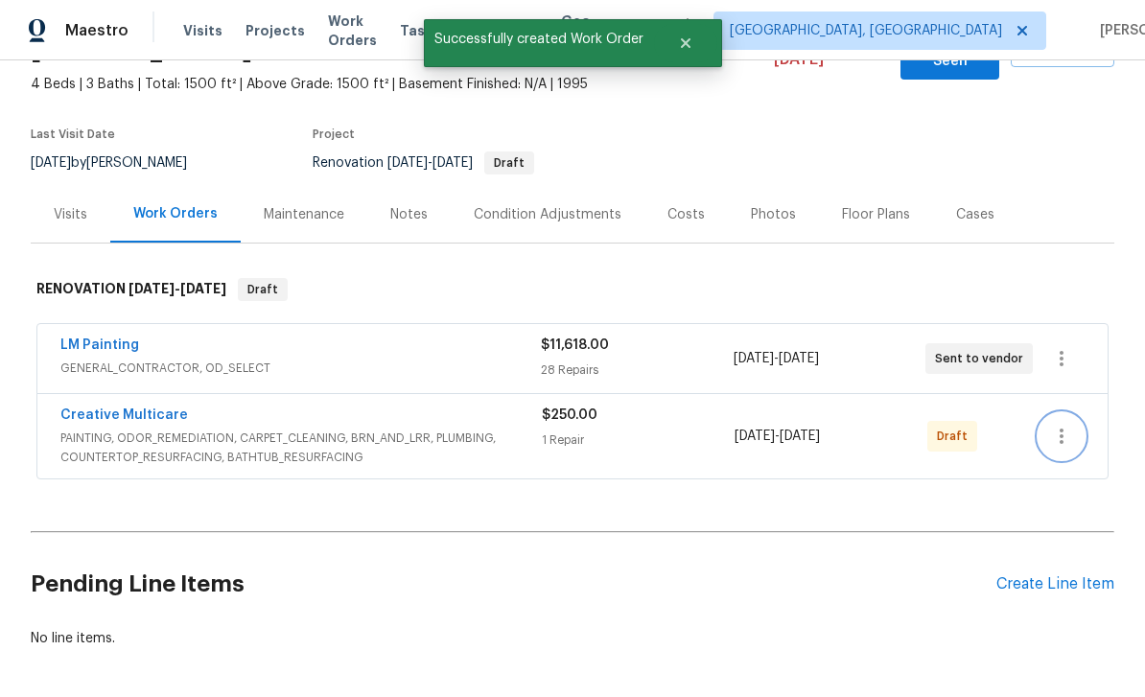
click at [1056, 425] on icon "button" at bounding box center [1061, 436] width 23 height 23
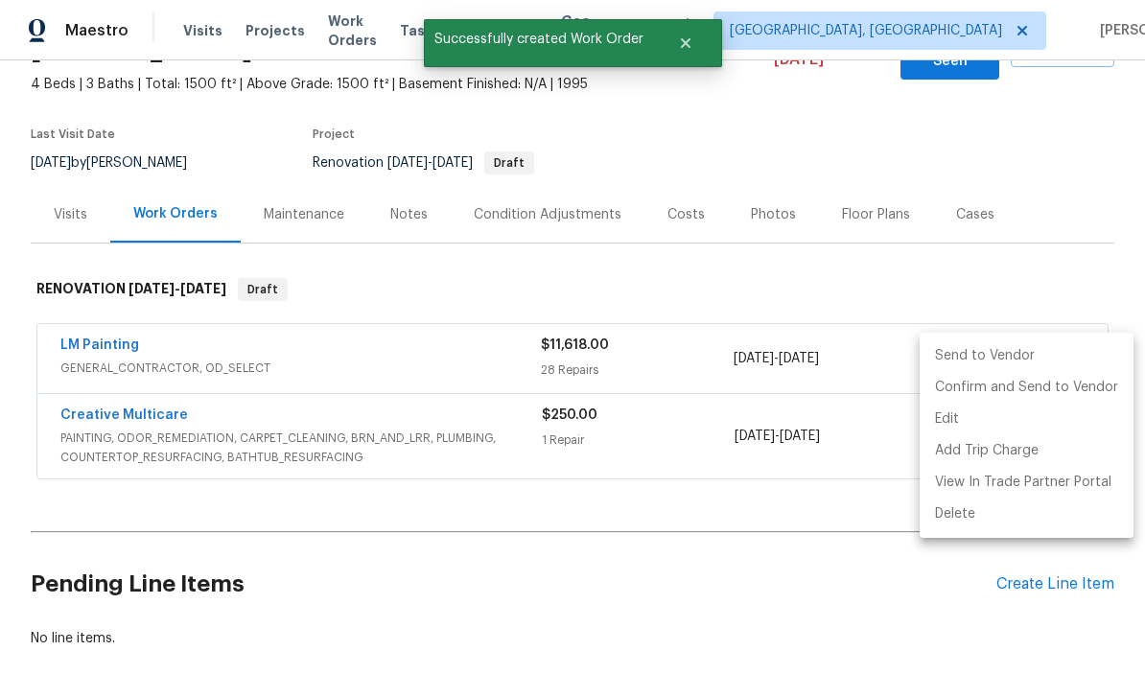
click at [983, 359] on li "Send to Vendor" at bounding box center [1027, 356] width 214 height 32
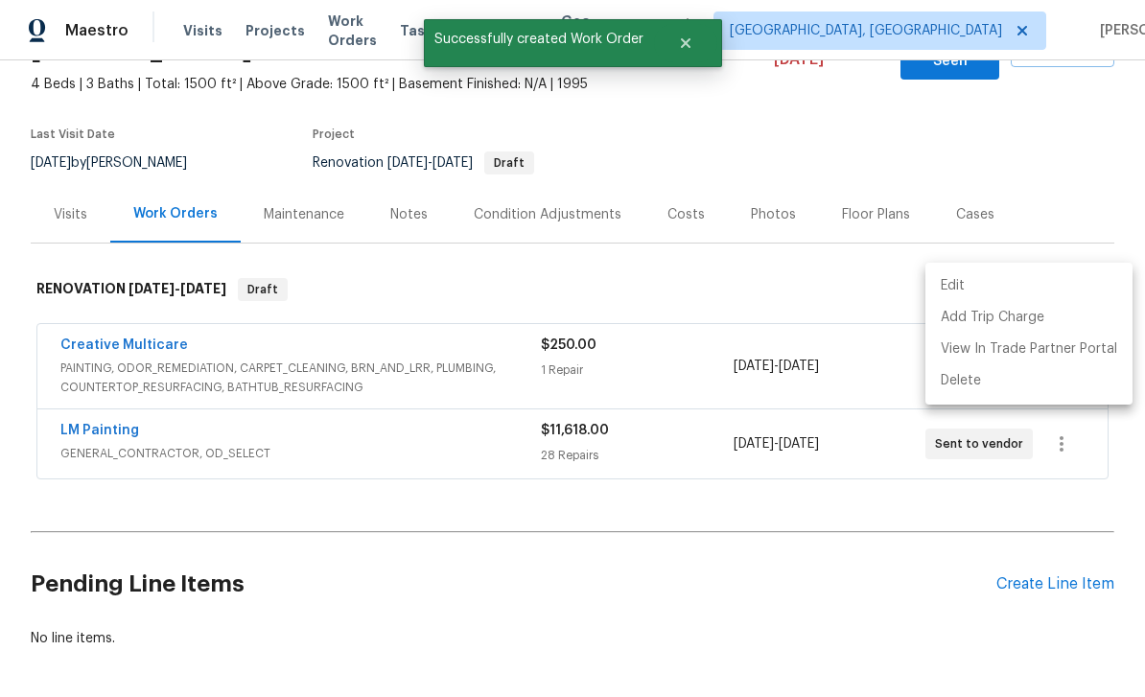
click at [819, 517] on div at bounding box center [572, 348] width 1145 height 697
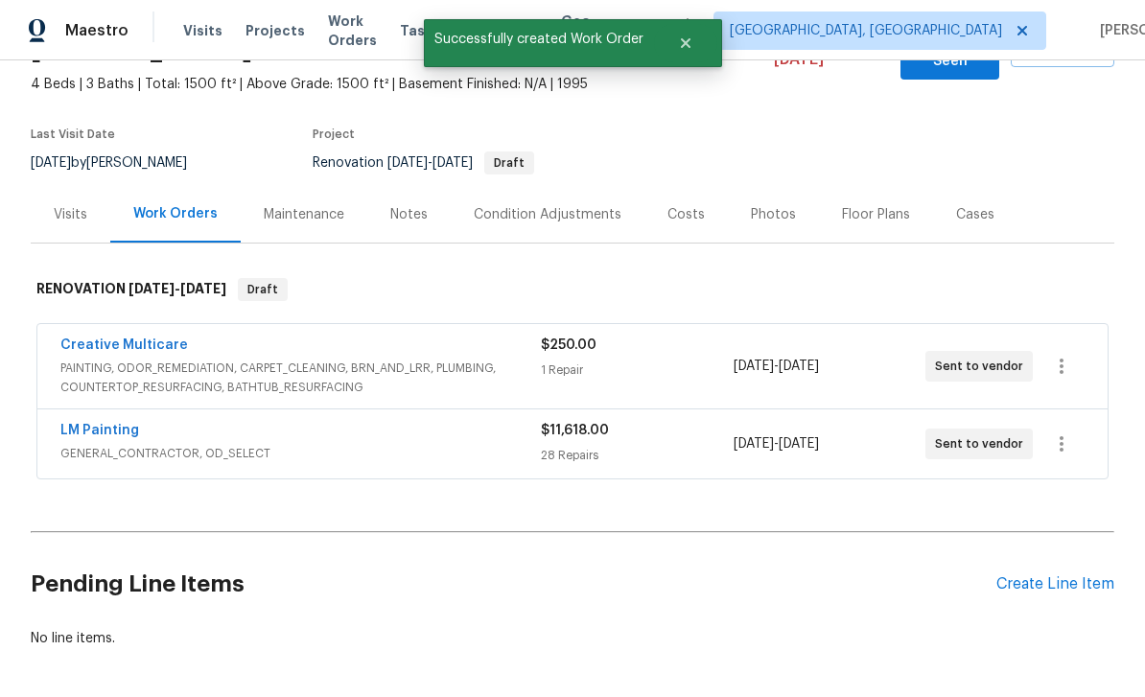
click at [88, 339] on link "Creative Multicare" at bounding box center [124, 345] width 128 height 13
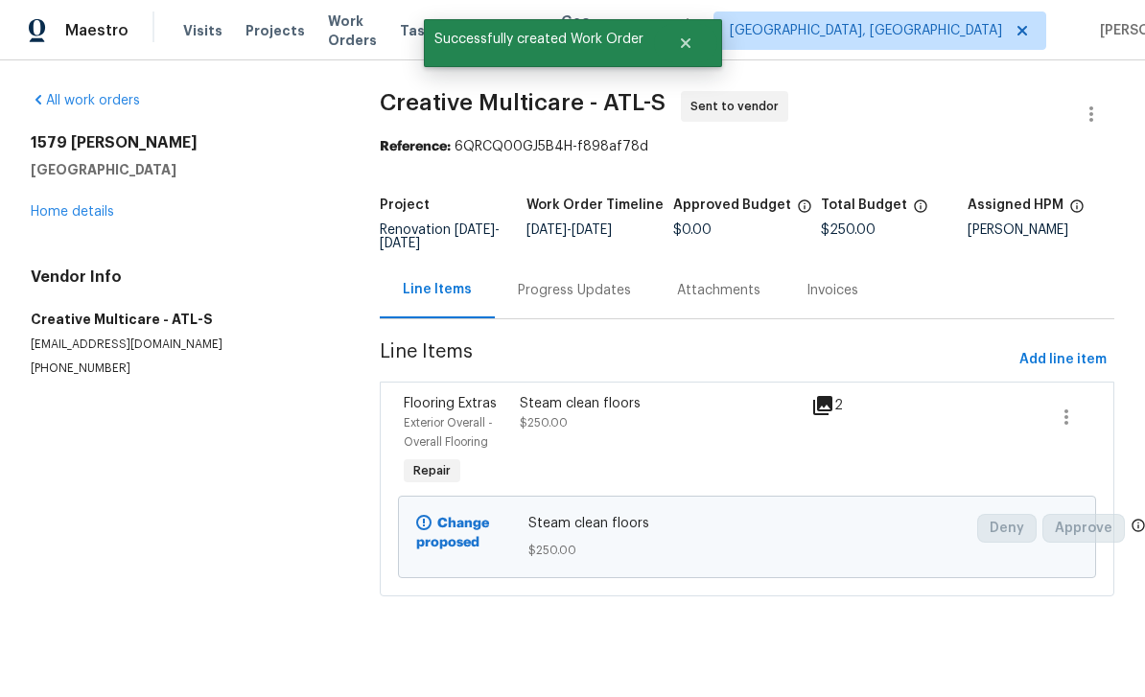
click at [605, 301] on div "Progress Updates" at bounding box center [574, 290] width 159 height 57
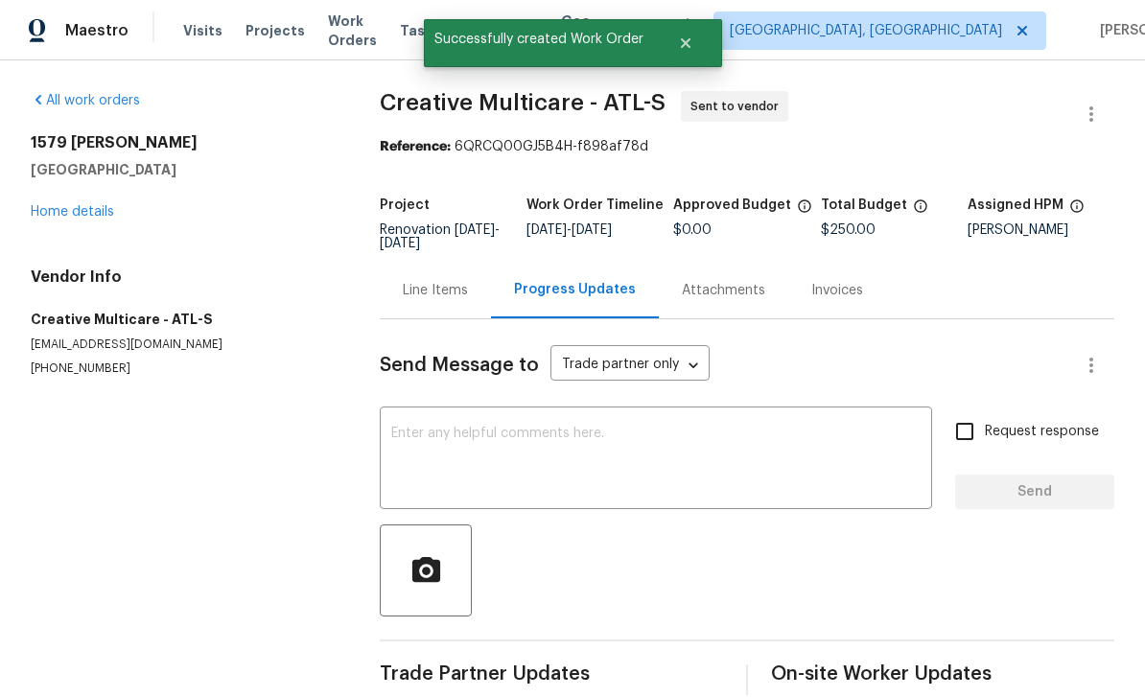
click at [754, 449] on textarea at bounding box center [655, 460] width 529 height 67
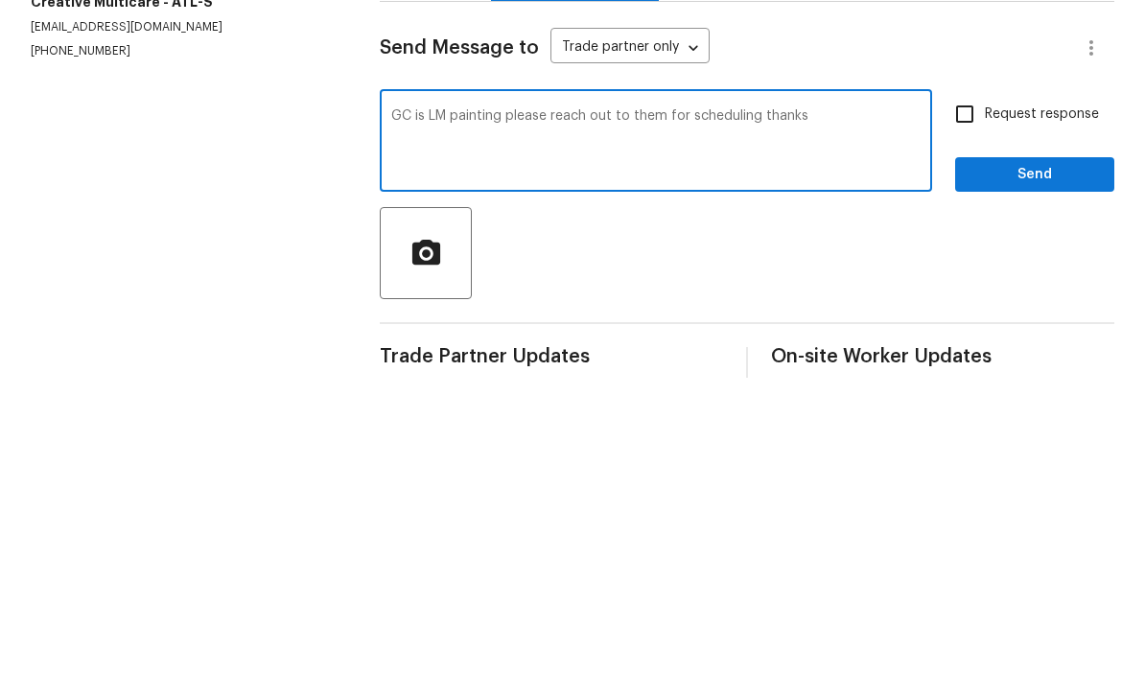
type textarea "GC is LM painting please reach out to them for scheduling thanks"
click at [975, 411] on input "Request response" at bounding box center [965, 431] width 40 height 40
checkbox input "true"
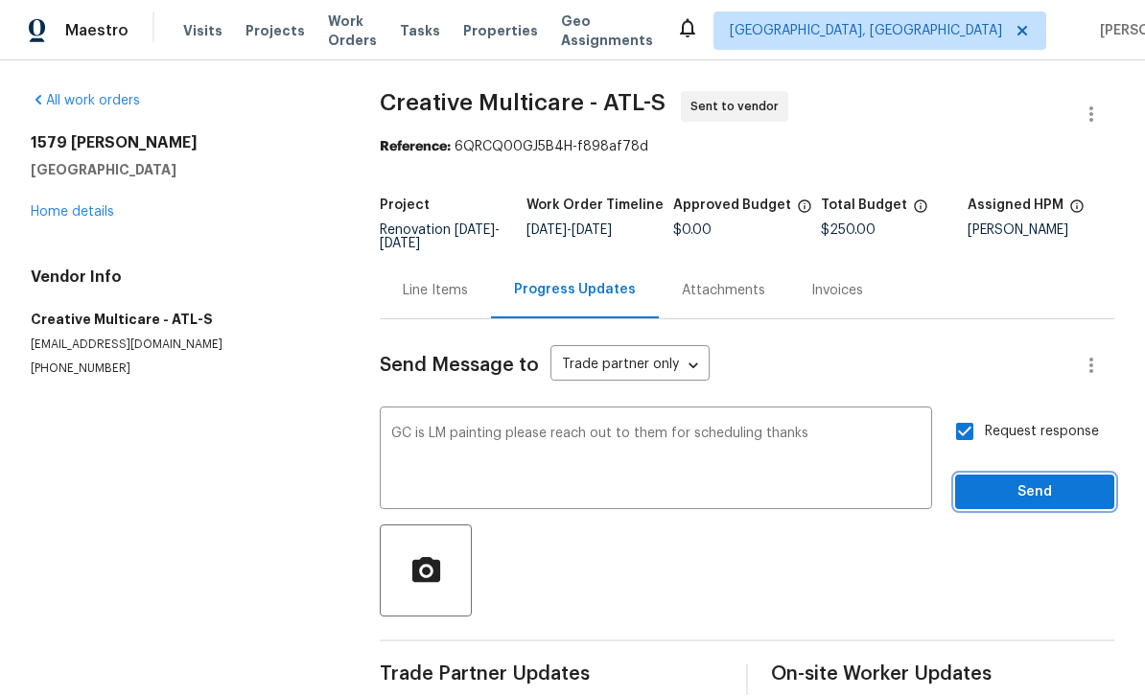
click at [1059, 481] on span "Send" at bounding box center [1035, 493] width 129 height 24
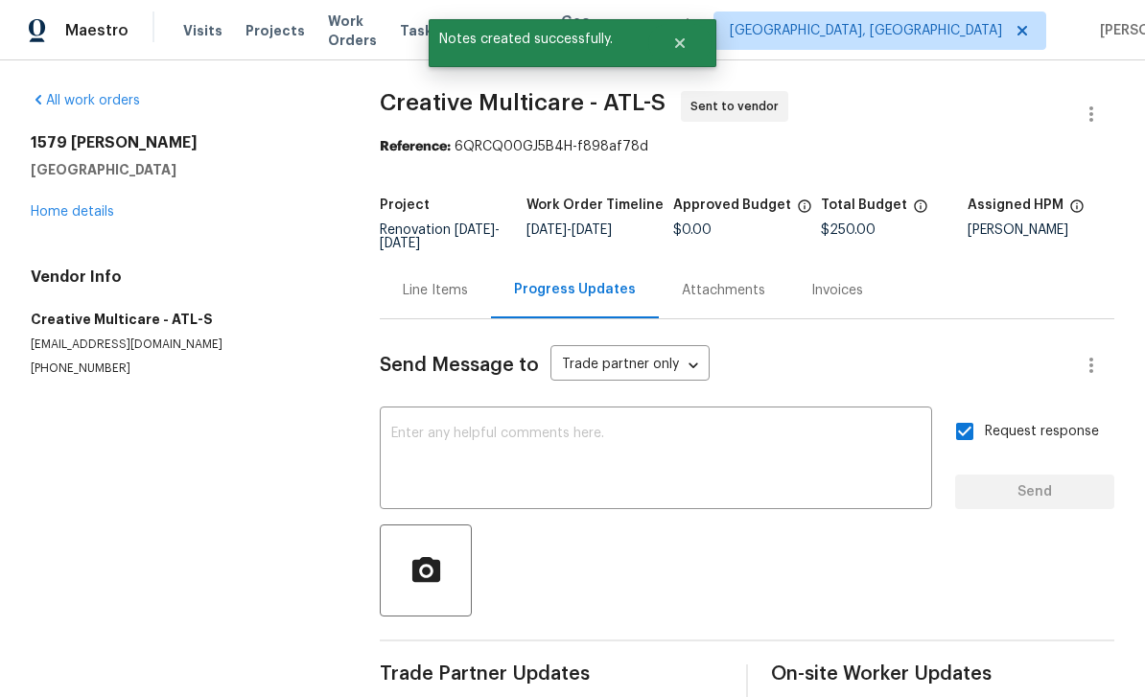
click at [78, 205] on link "Home details" at bounding box center [72, 211] width 83 height 13
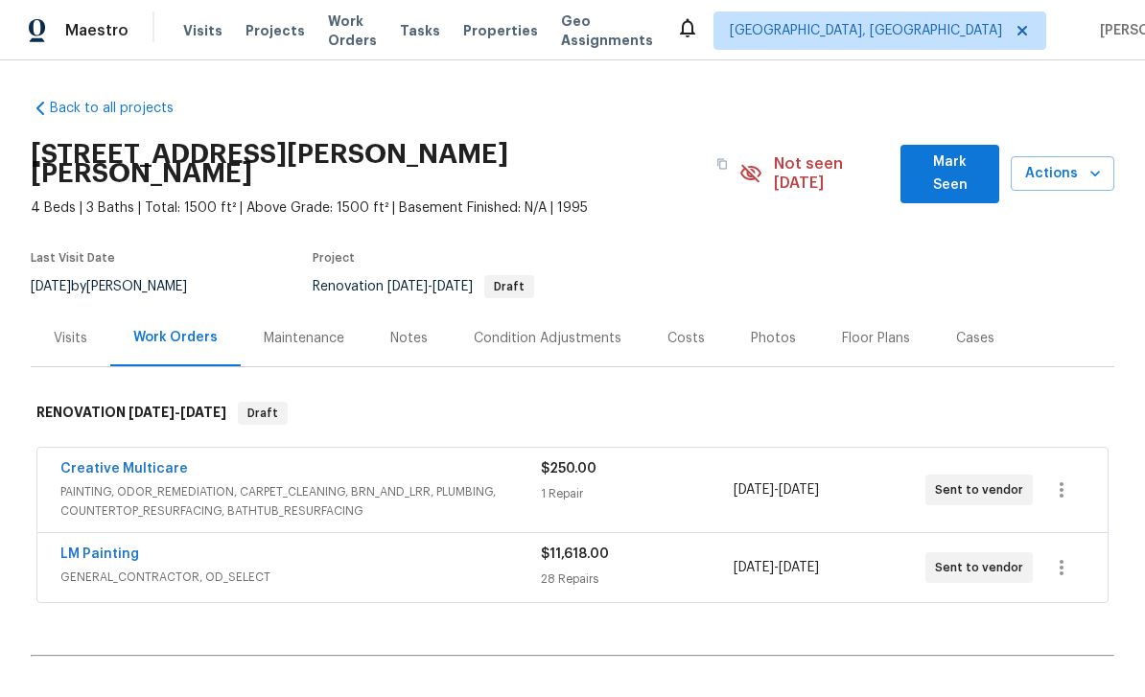
click at [493, 329] on div "Condition Adjustments" at bounding box center [548, 338] width 148 height 19
